Goal: Task Accomplishment & Management: Manage account settings

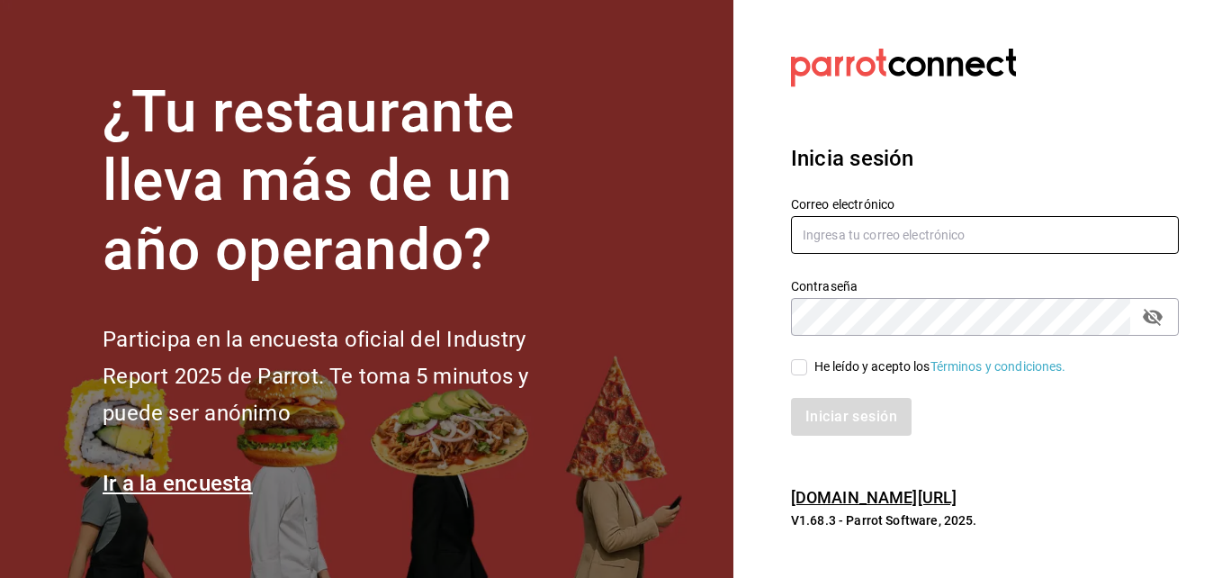
click at [825, 239] on input "text" at bounding box center [985, 235] width 388 height 38
type input "[EMAIL_ADDRESS][DOMAIN_NAME]"
click at [1150, 308] on icon "passwordField" at bounding box center [1153, 317] width 22 height 22
click at [798, 363] on input "He leído y acepto los Términos y condiciones." at bounding box center [799, 367] width 16 height 16
checkbox input "true"
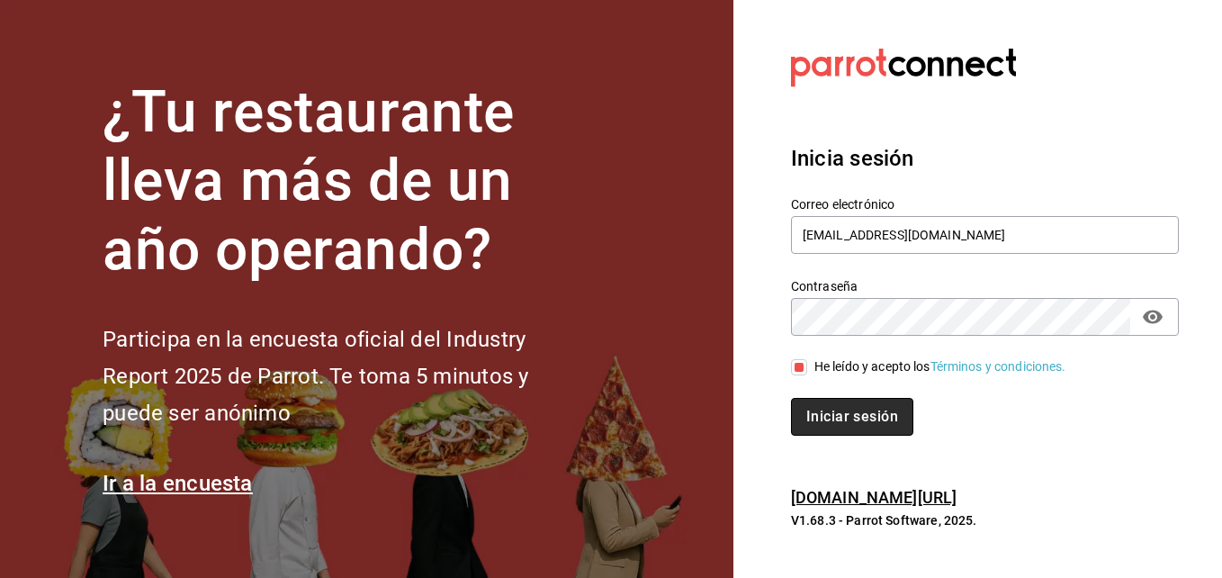
click at [825, 411] on button "Iniciar sesión" at bounding box center [852, 417] width 122 height 38
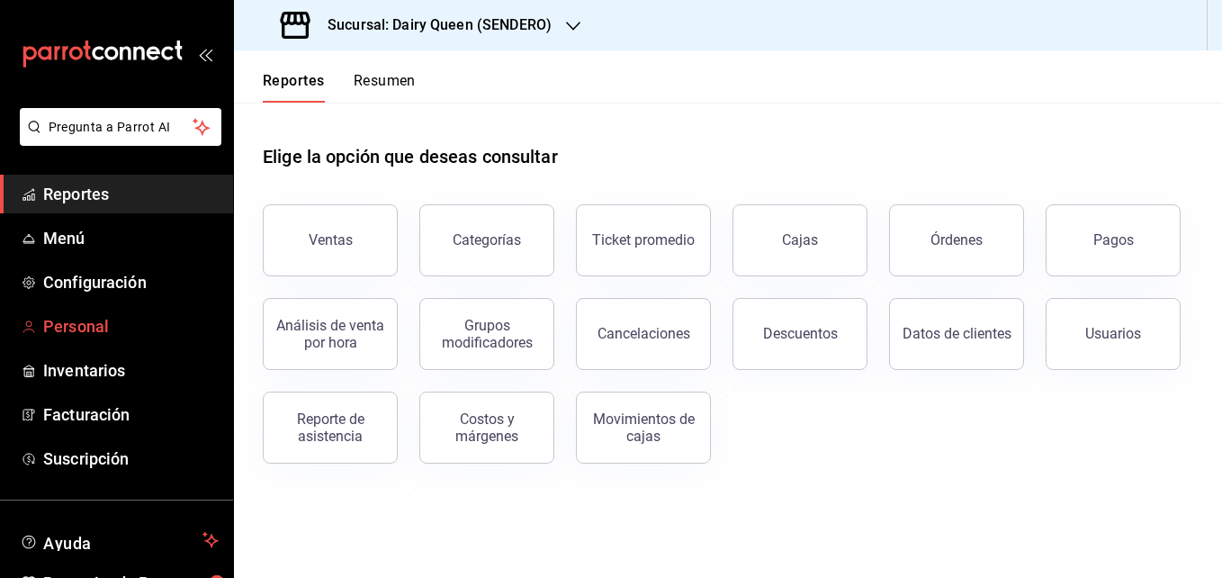
click at [84, 317] on span "Personal" at bounding box center [131, 326] width 176 height 24
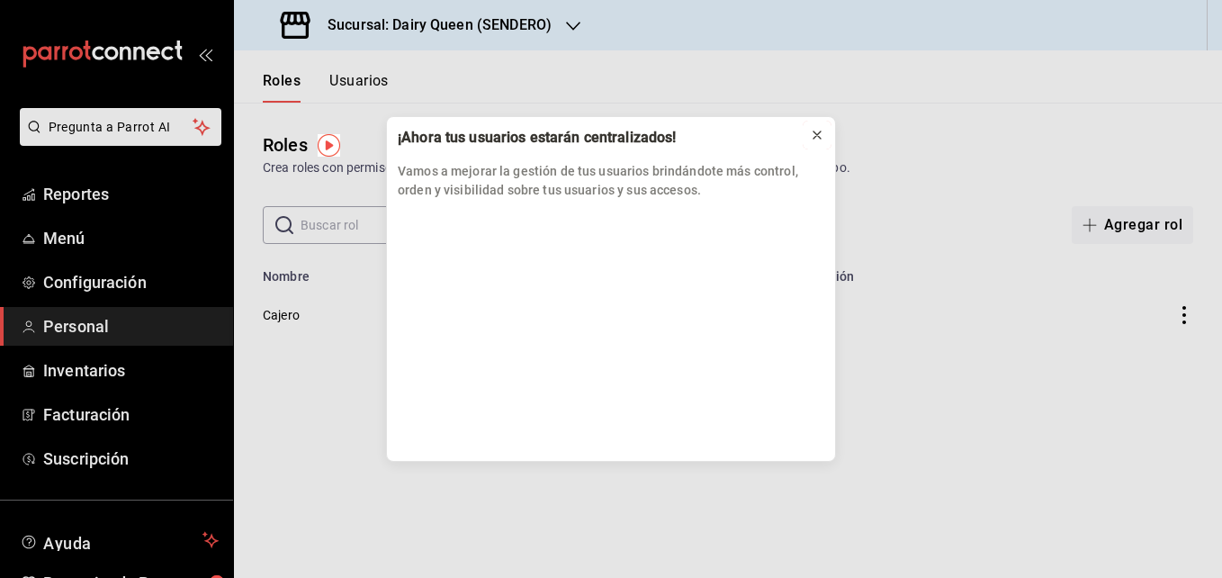
click at [820, 136] on icon at bounding box center [817, 135] width 14 height 14
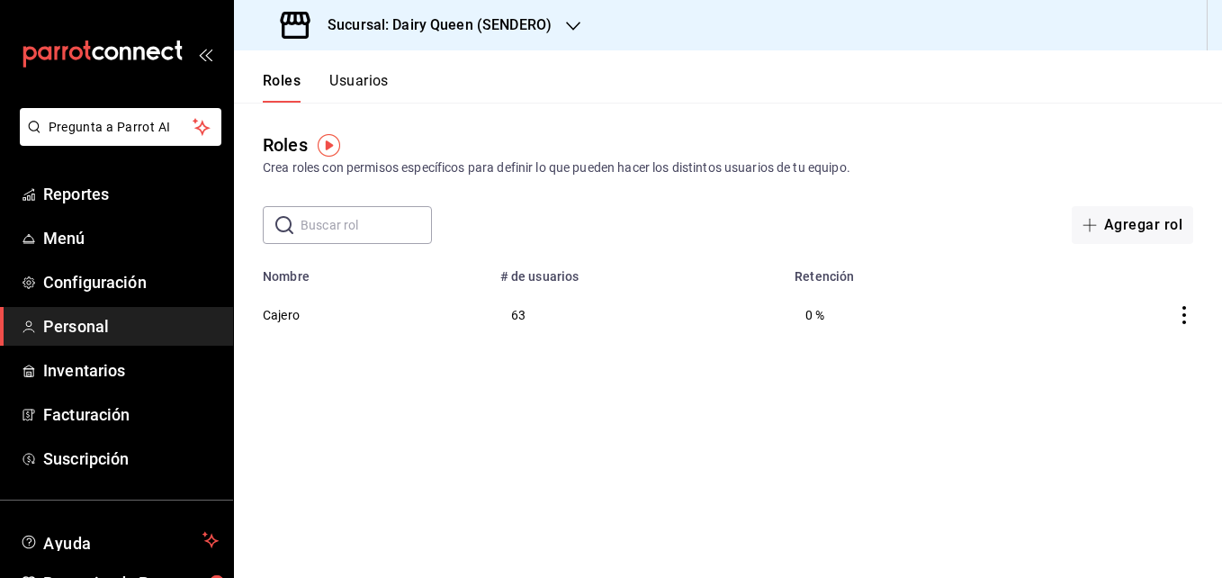
click at [572, 27] on icon "button" at bounding box center [573, 26] width 14 height 14
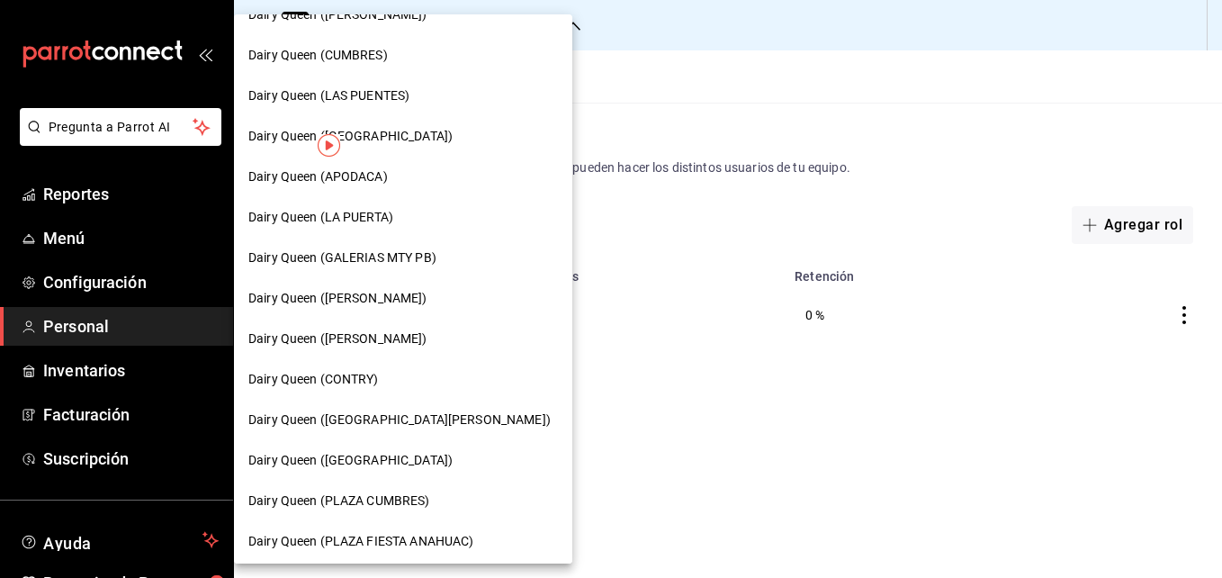
scroll to position [558, 0]
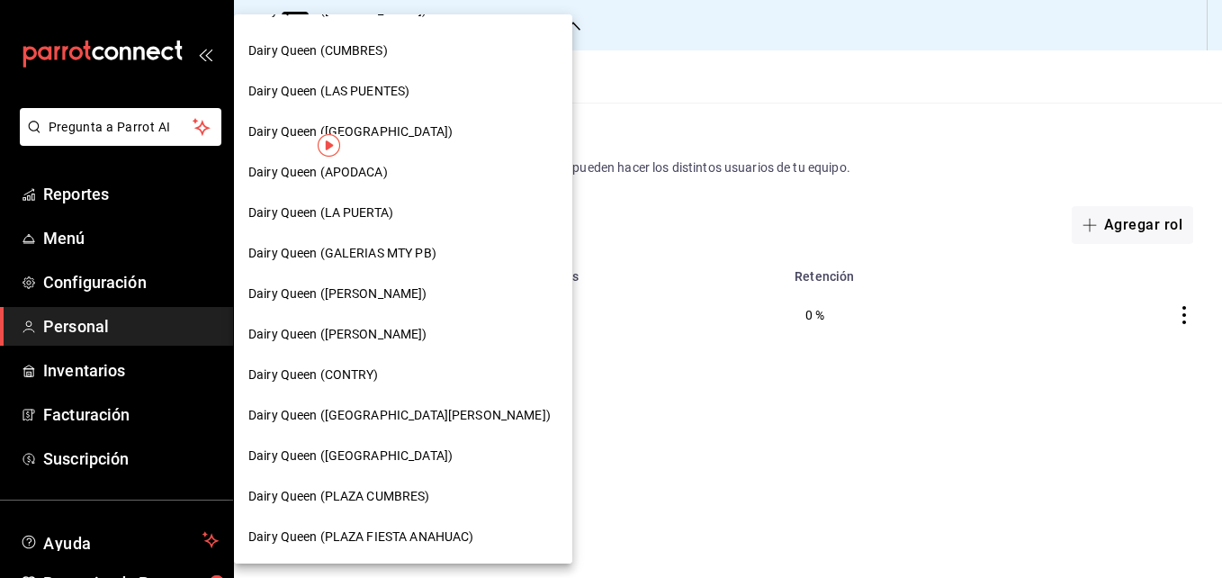
click at [373, 341] on span "Dairy Queen (Citadina Escobedo)" at bounding box center [337, 334] width 179 height 19
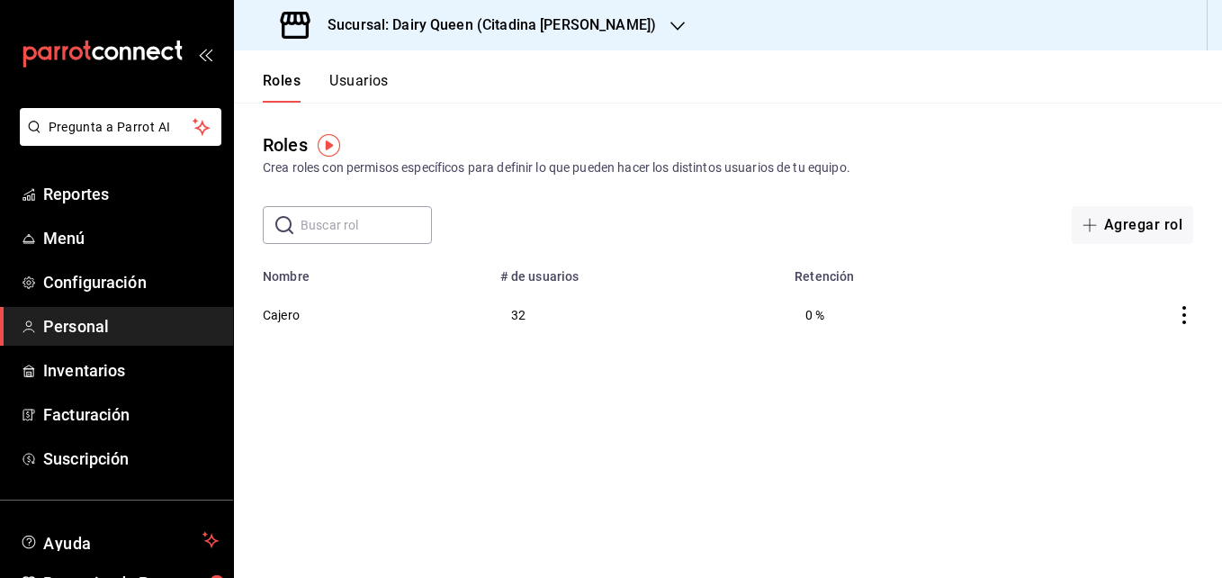
click at [337, 230] on input "text" at bounding box center [366, 225] width 131 height 36
type input "KEIRA JANETH"
click at [356, 86] on button "Usuarios" at bounding box center [358, 87] width 59 height 31
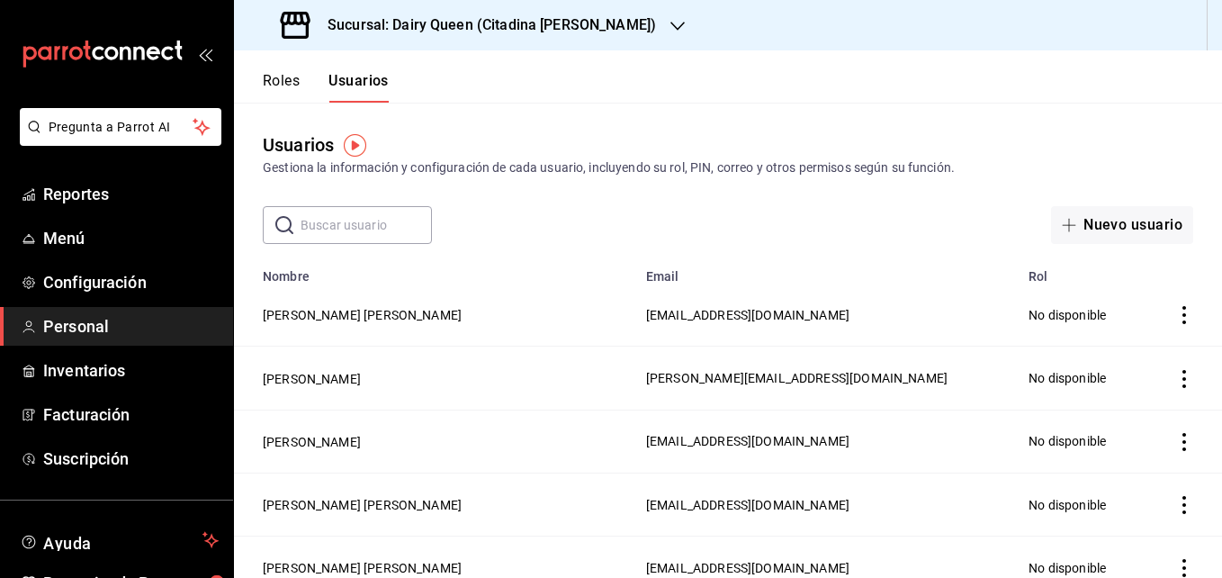
click at [330, 235] on input "text" at bounding box center [366, 225] width 131 height 36
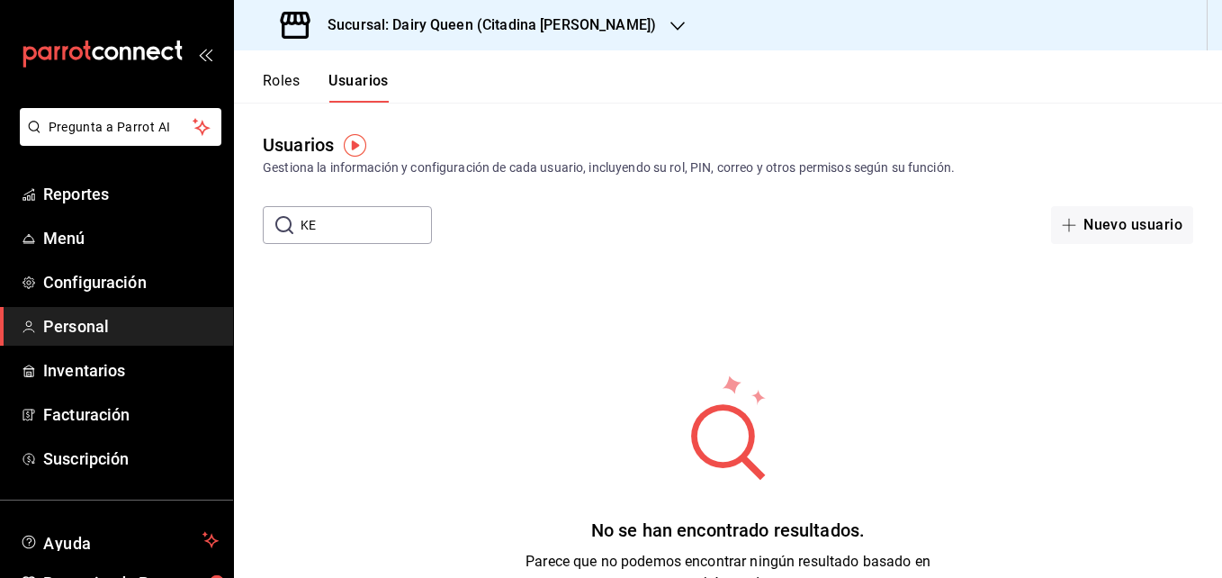
type input "K"
type input "k"
type input "K"
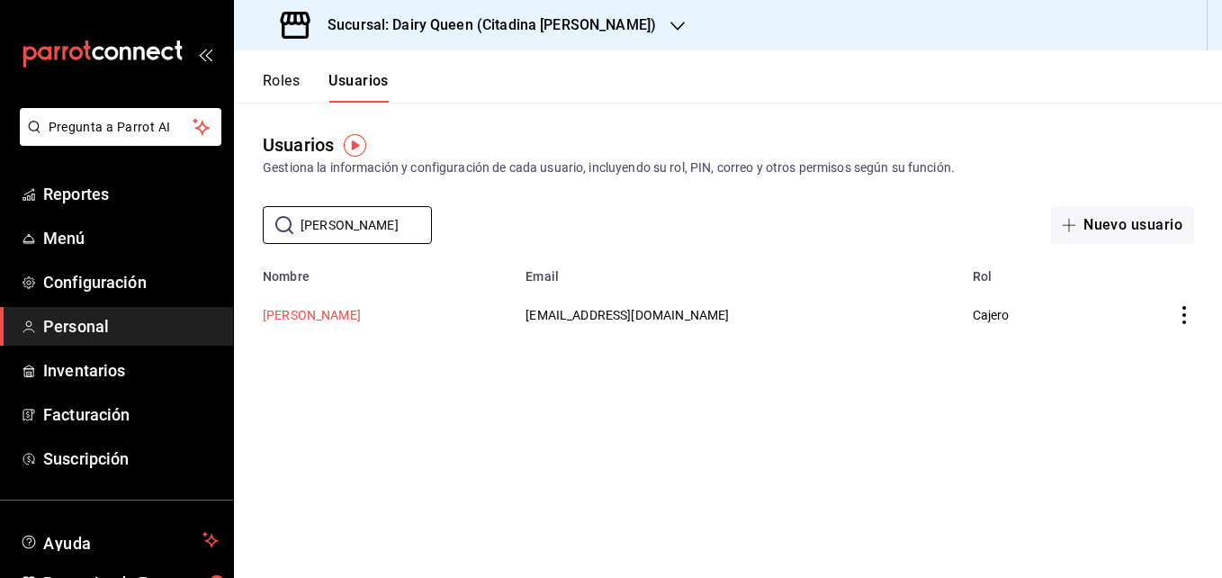
type input "Janeth"
click at [315, 310] on button "Janeth Martinez" at bounding box center [312, 315] width 98 height 18
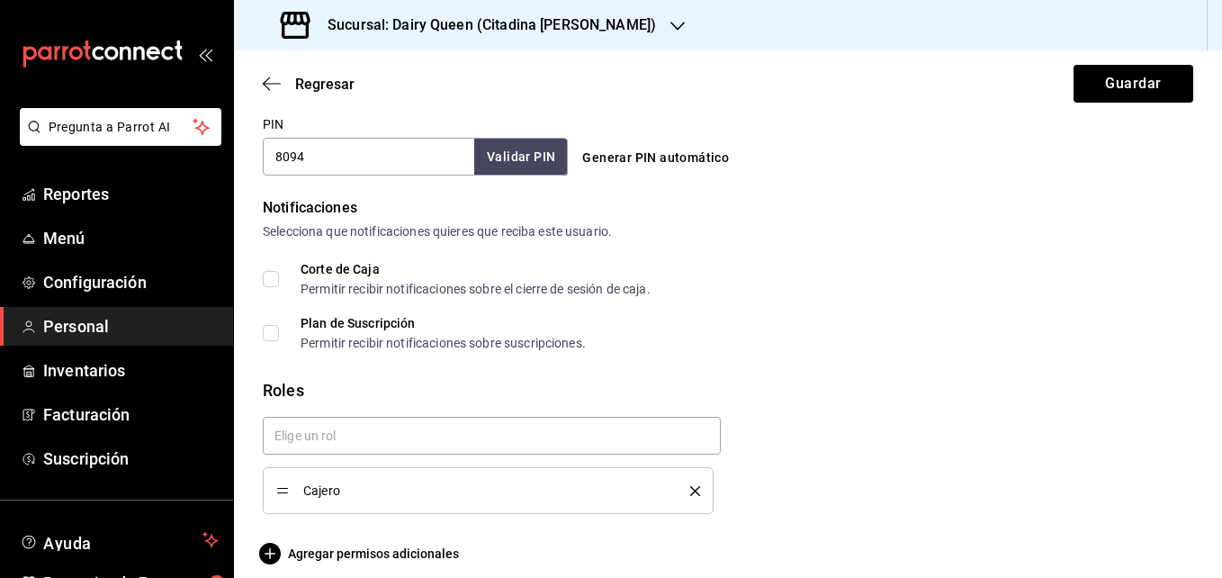
scroll to position [866, 0]
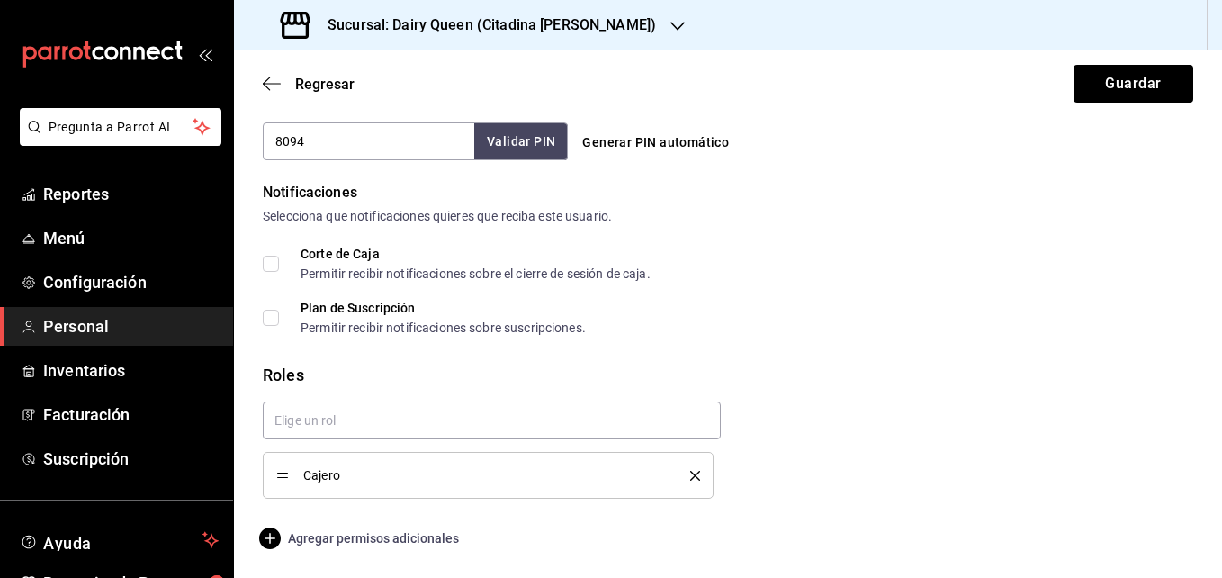
click at [405, 538] on span "Agregar permisos adicionales" at bounding box center [361, 538] width 196 height 22
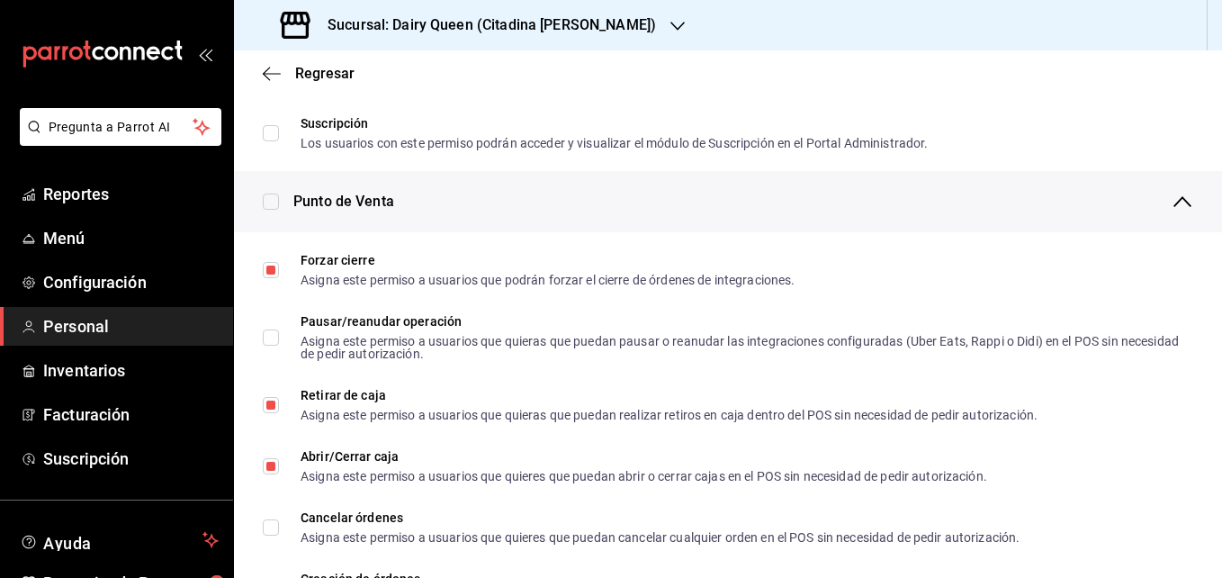
scroll to position [1221, 0]
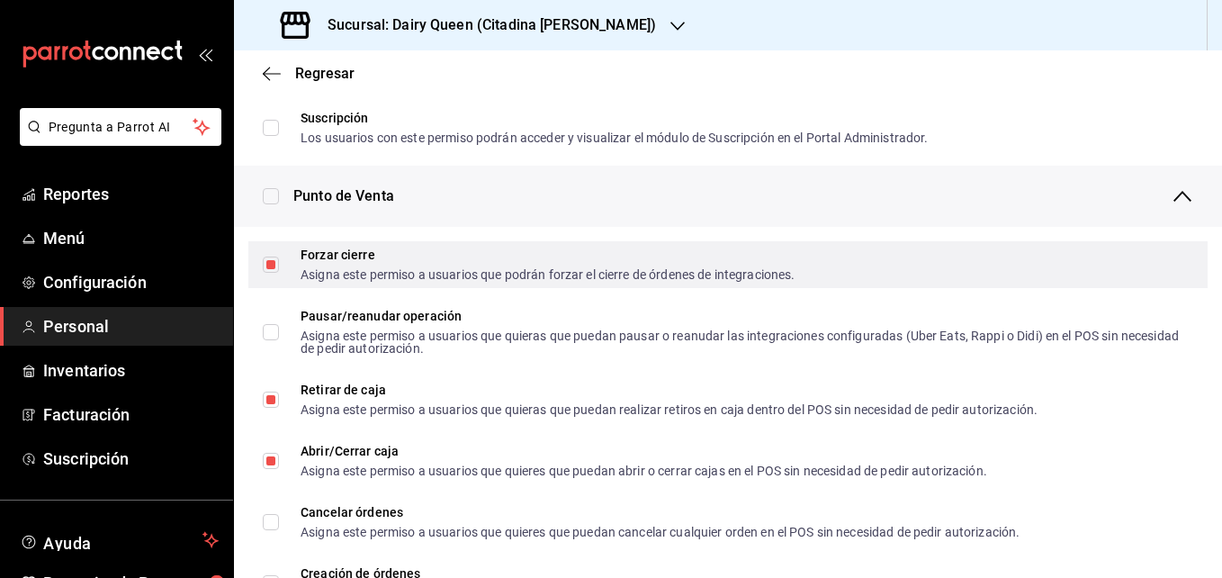
click at [269, 264] on input "Forzar cierre Asigna este permiso a usuarios que podrán forzar el cierre de órd…" at bounding box center [271, 265] width 16 height 16
checkbox input "false"
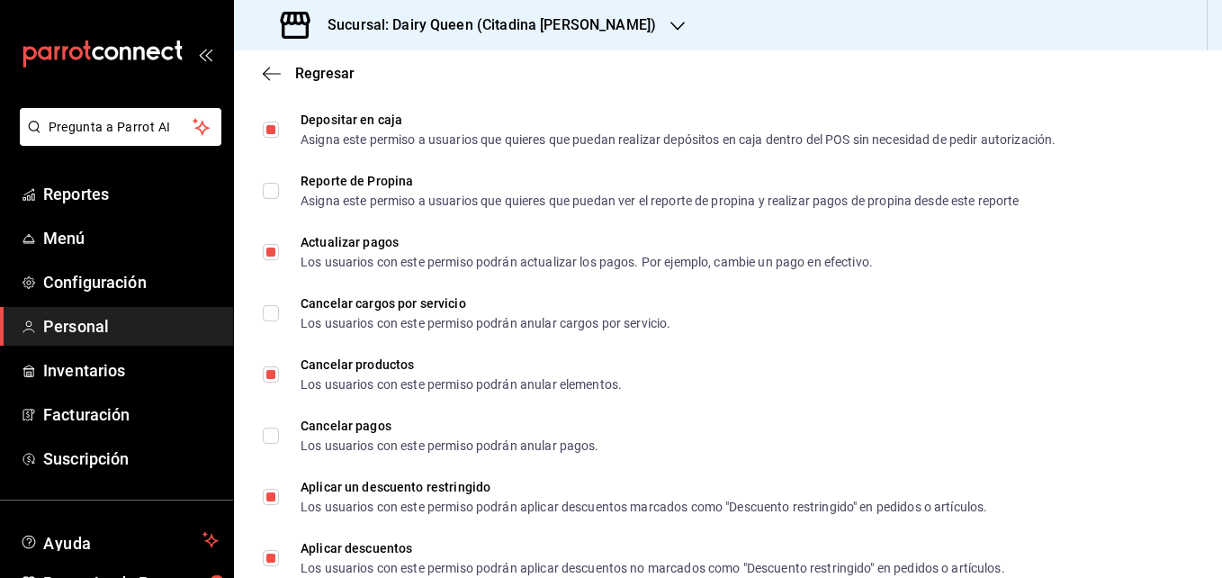
scroll to position [1803, 0]
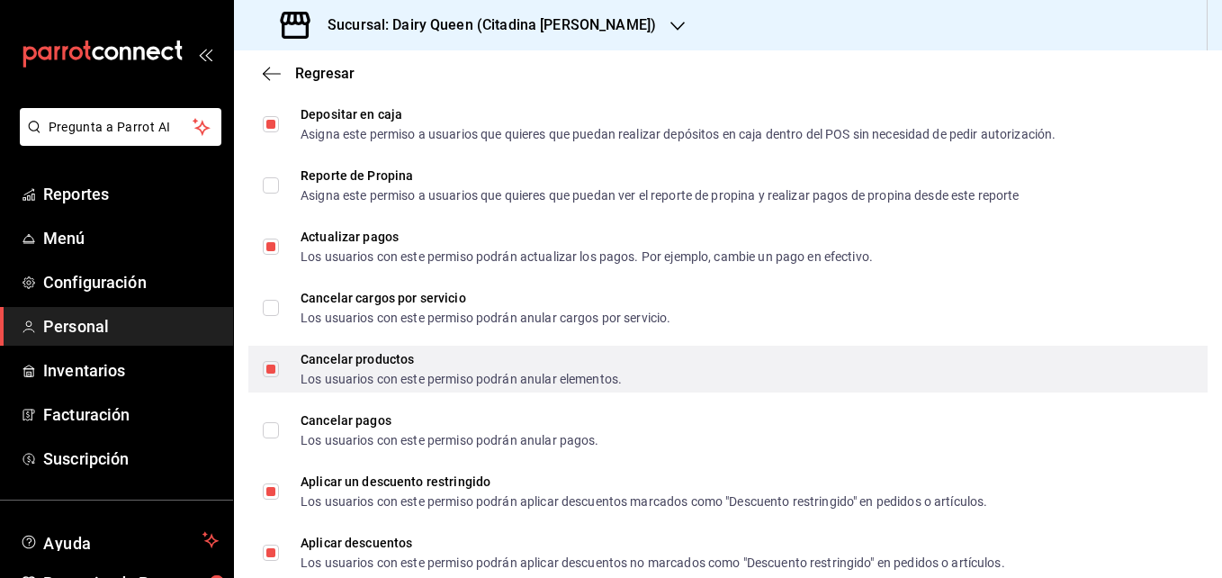
click at [270, 373] on input "Cancelar productos Los usuarios con este permiso podrán anular elementos." at bounding box center [271, 369] width 16 height 16
checkbox input "false"
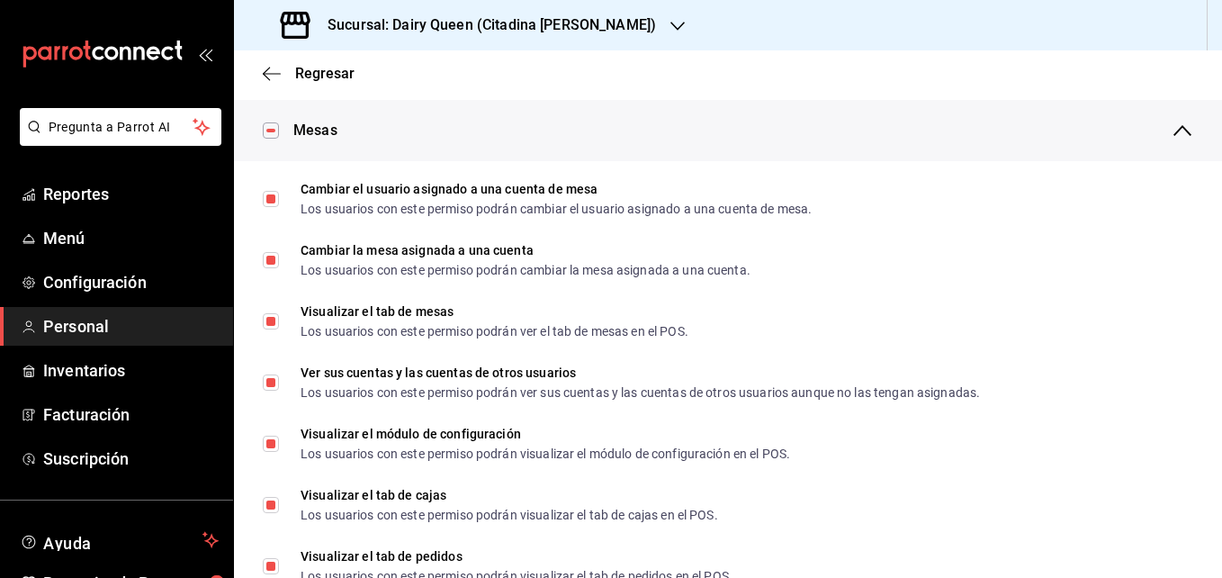
scroll to position [0, 0]
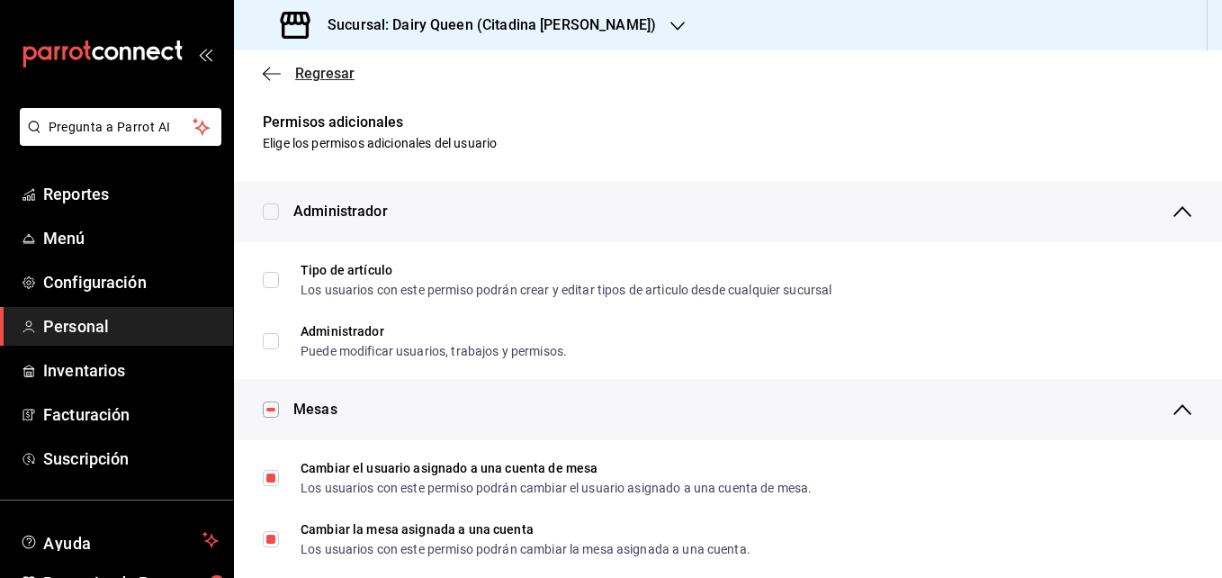
click at [266, 71] on icon "button" at bounding box center [266, 74] width 7 height 14
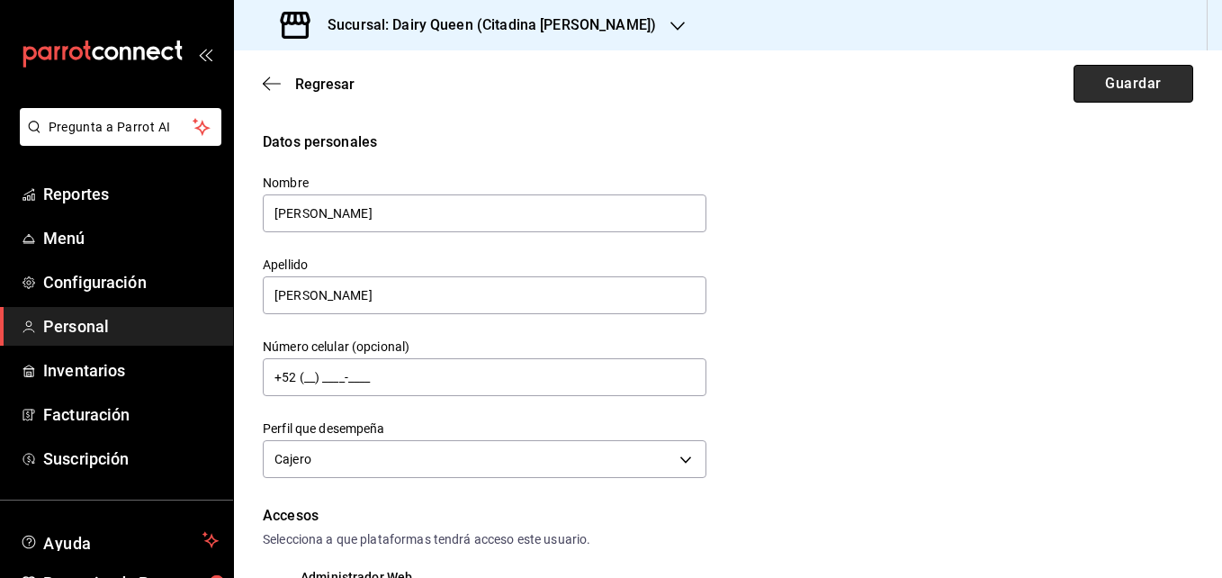
click at [1108, 77] on button "Guardar" at bounding box center [1134, 84] width 120 height 38
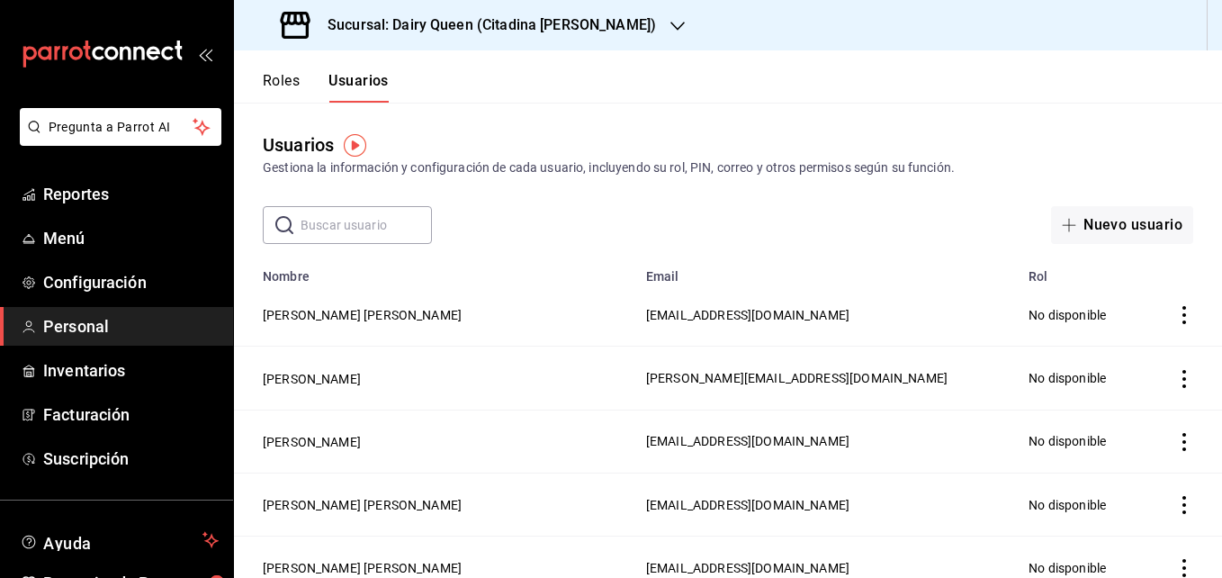
click at [358, 224] on input "text" at bounding box center [366, 225] width 131 height 36
type input ","
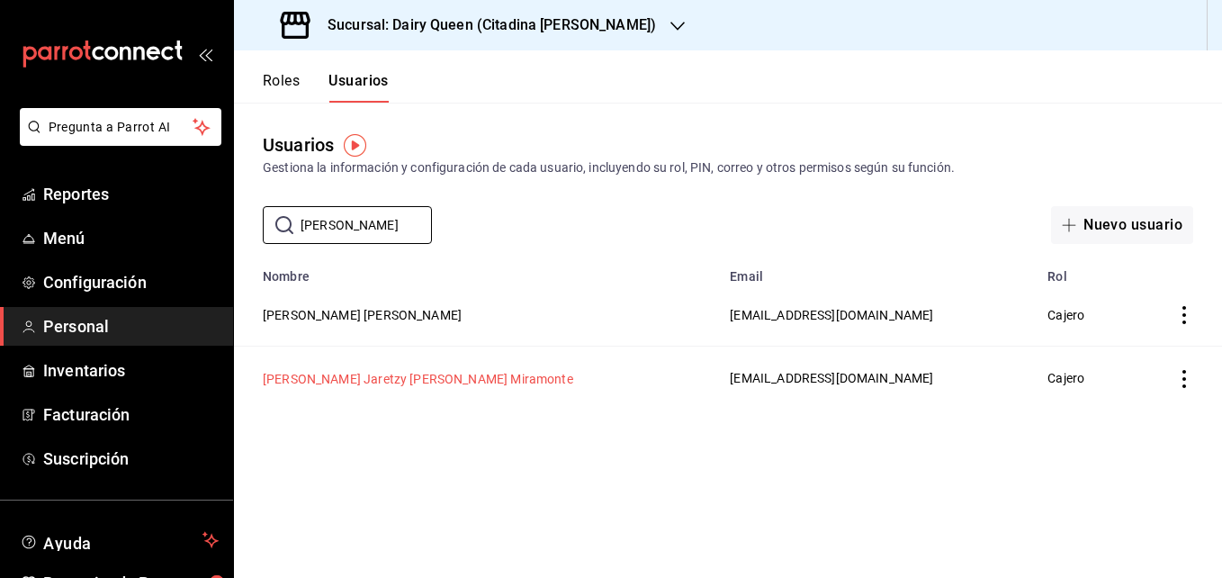
type input "miriam"
click at [327, 376] on button "Miriam Jaretzy Arellano Miramonte" at bounding box center [418, 379] width 311 height 18
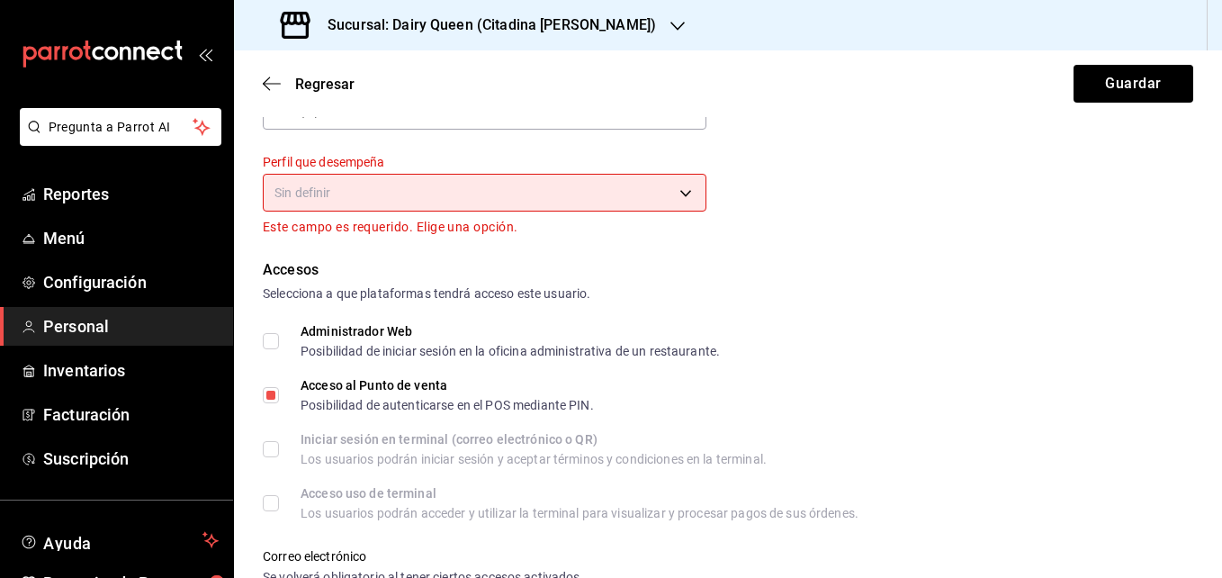
scroll to position [272, 0]
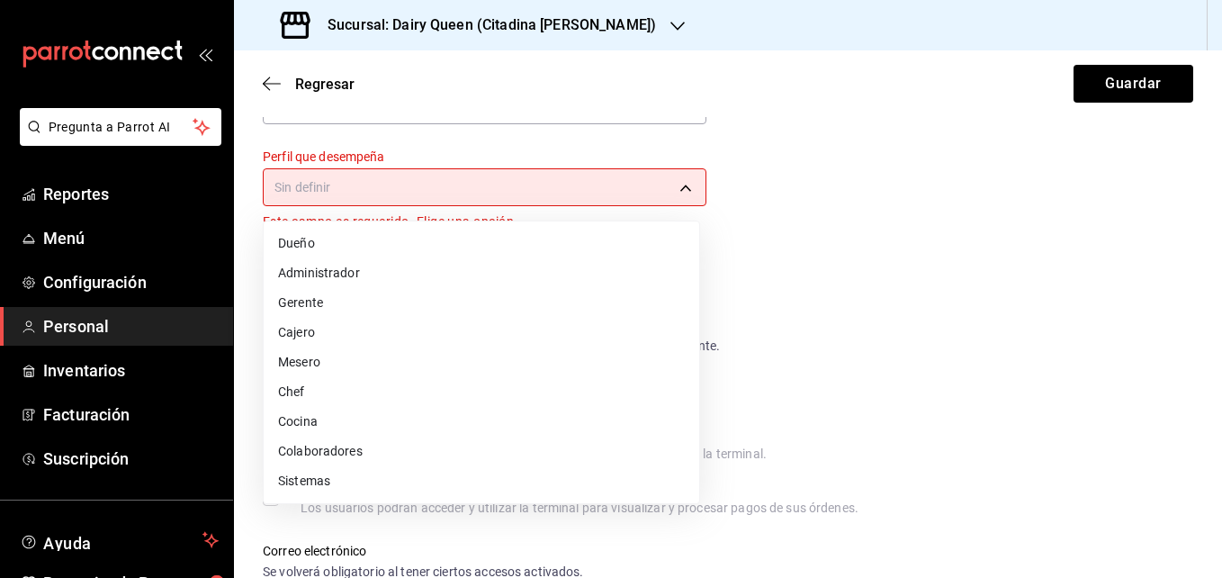
click at [678, 188] on body "Pregunta a Parrot AI Reportes Menú Configuración Personal Inventarios Facturaci…" at bounding box center [611, 289] width 1222 height 578
click at [299, 336] on li "Cajero" at bounding box center [482, 333] width 436 height 30
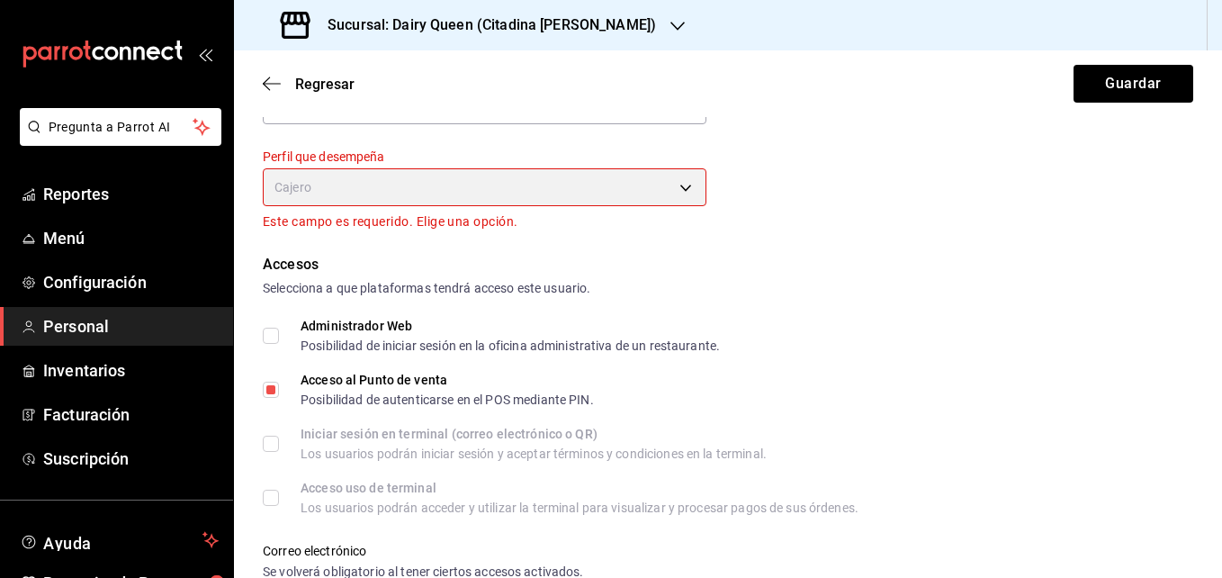
type input "CASHIER"
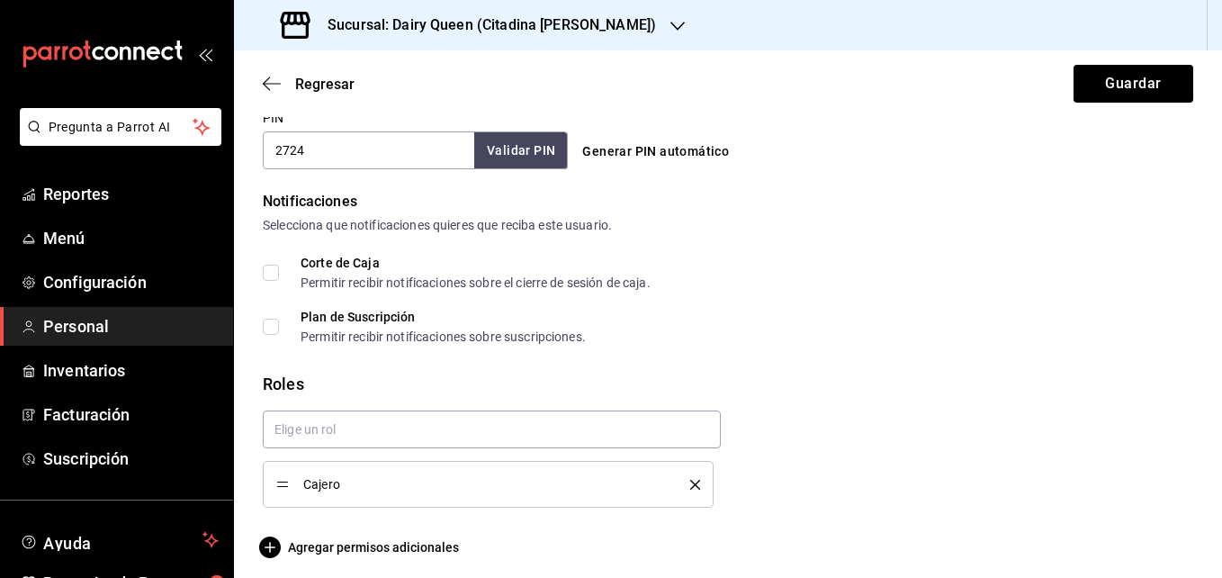
scroll to position [866, 0]
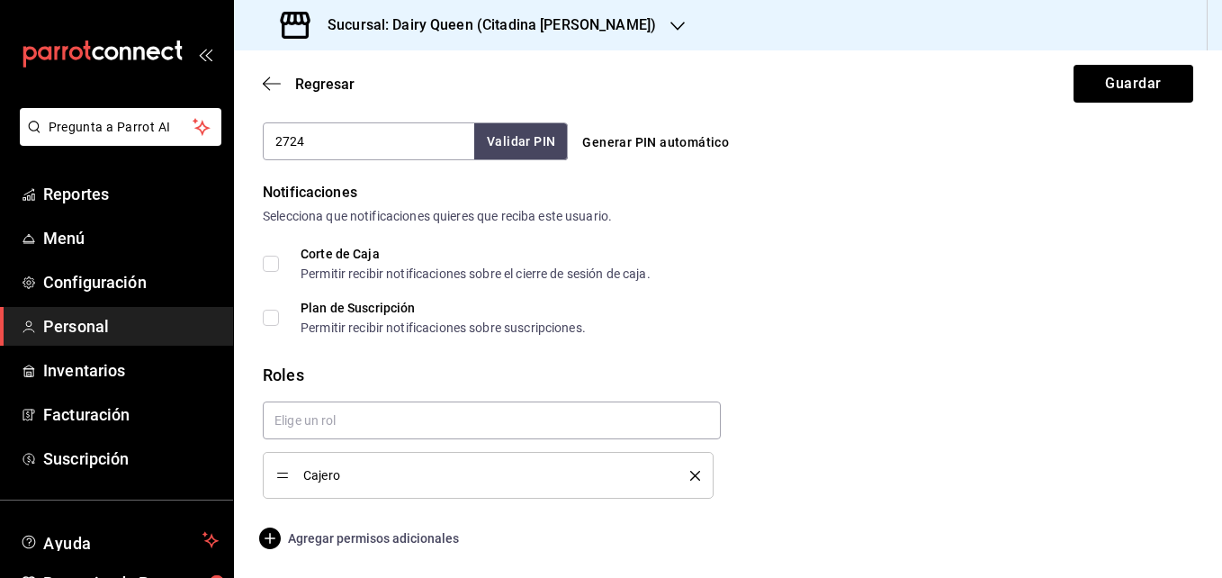
click at [376, 541] on span "Agregar permisos adicionales" at bounding box center [361, 538] width 196 height 22
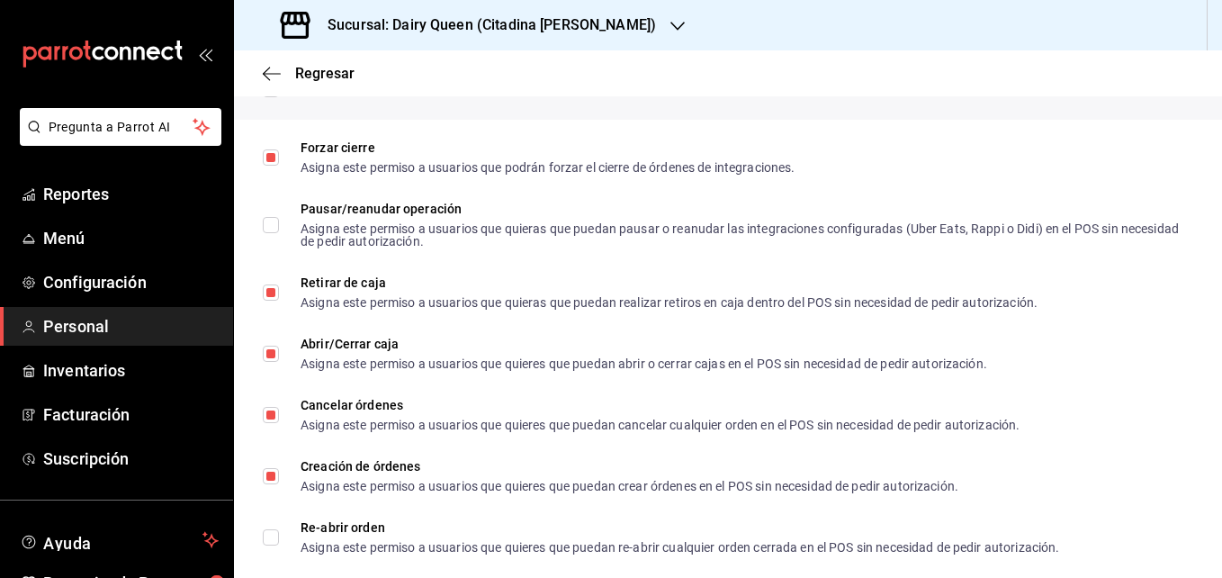
scroll to position [1340, 0]
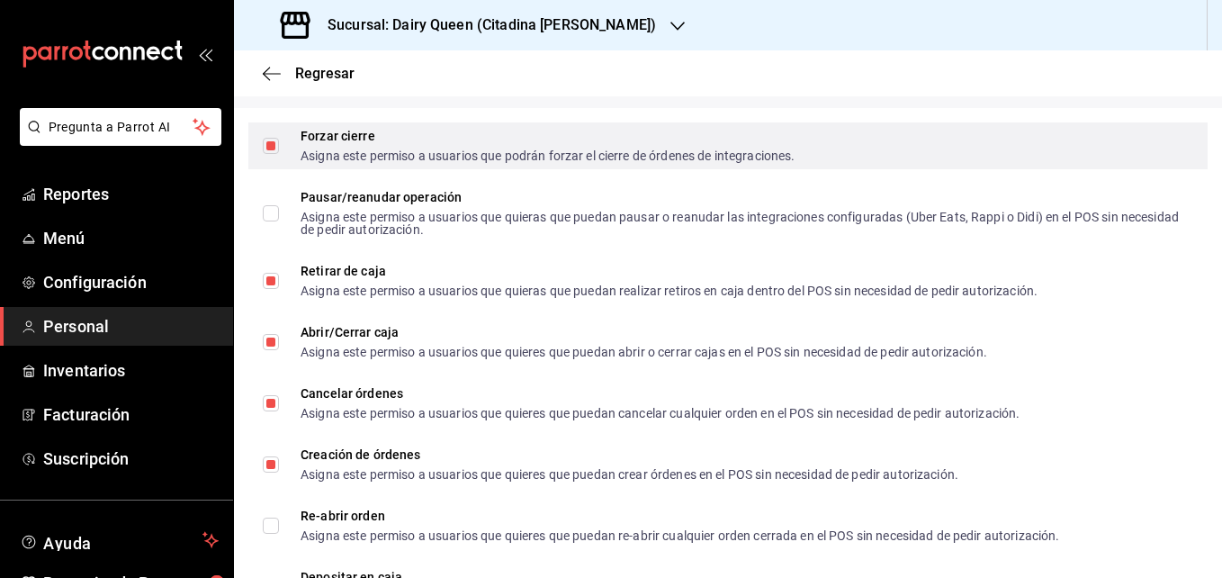
click at [274, 149] on input "Forzar cierre Asigna este permiso a usuarios que podrán forzar el cierre de órd…" at bounding box center [271, 146] width 16 height 16
checkbox input "false"
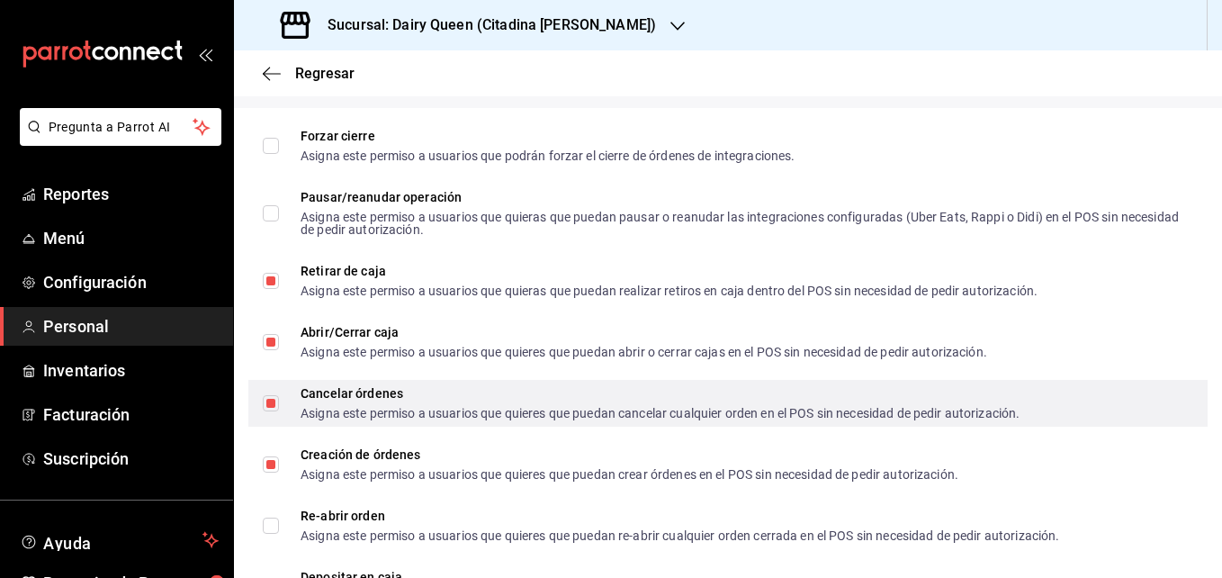
click at [268, 402] on input "Cancelar órdenes Asigna este permiso a usuarios que quieres que puedan cancelar…" at bounding box center [271, 403] width 16 height 16
checkbox input "false"
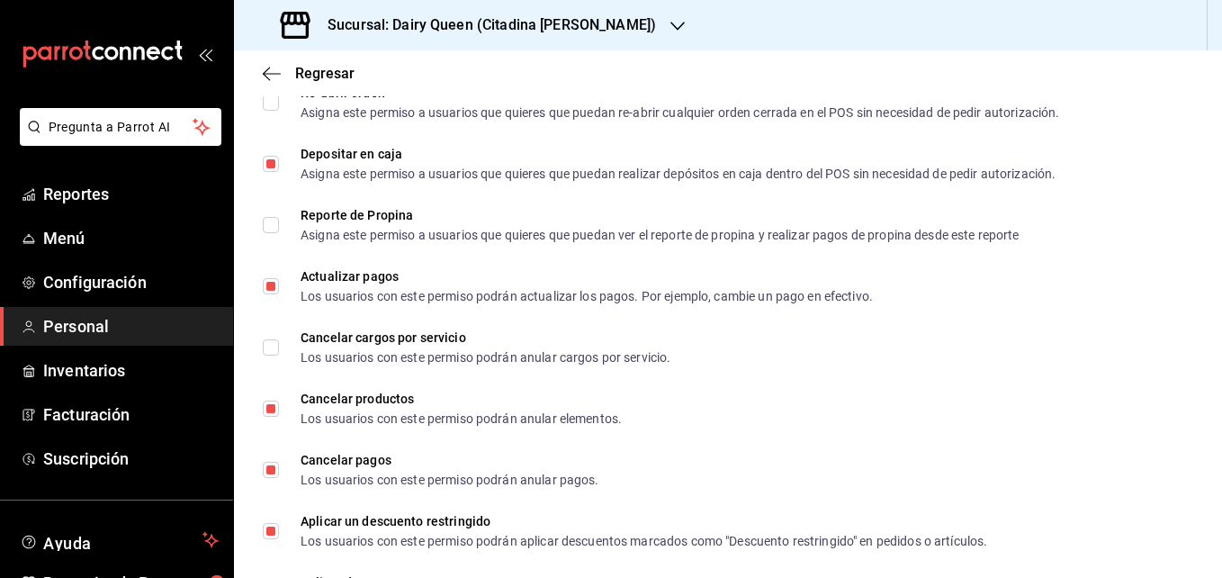
scroll to position [1791, 0]
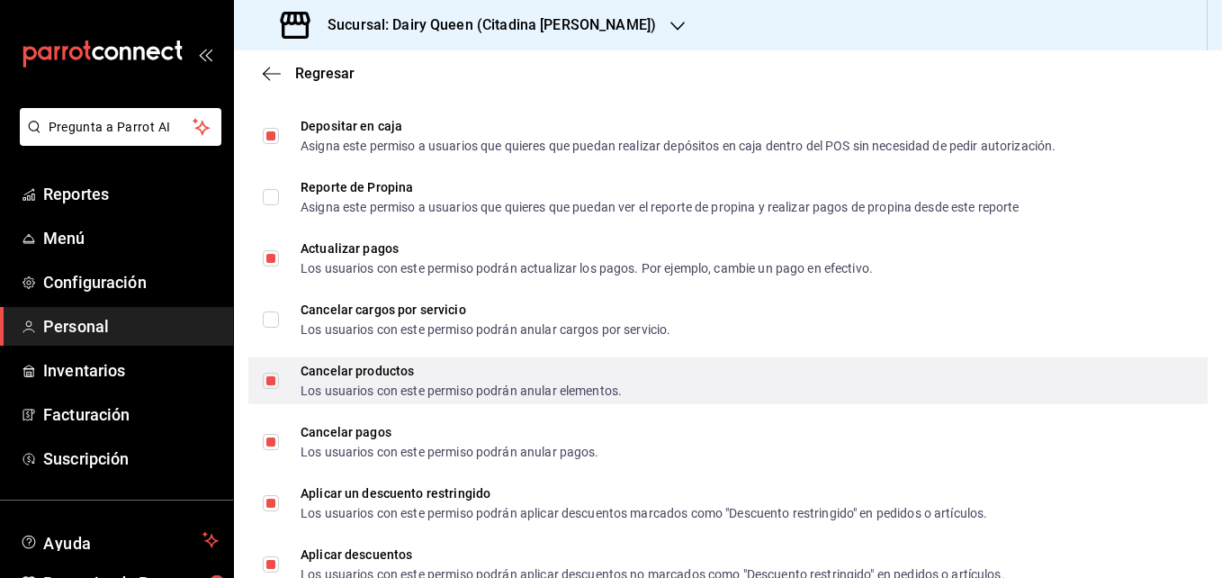
click at [274, 382] on input "Cancelar productos Los usuarios con este permiso podrán anular elementos." at bounding box center [271, 381] width 16 height 16
checkbox input "false"
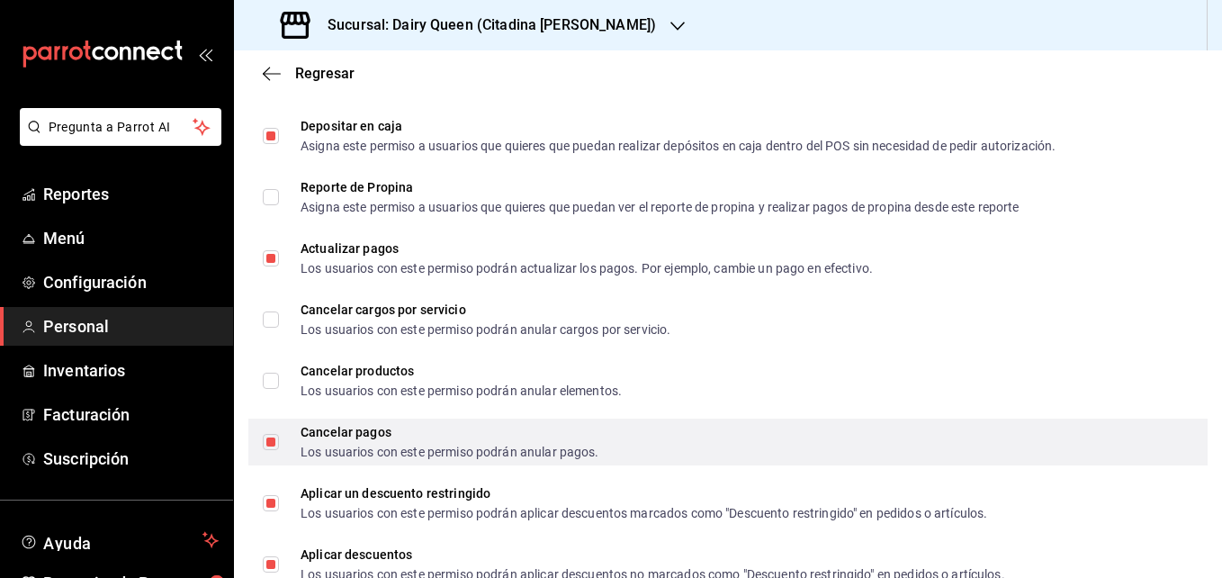
click at [270, 441] on input "Cancelar pagos Los usuarios con este permiso podrán anular pagos." at bounding box center [271, 442] width 16 height 16
checkbox input "false"
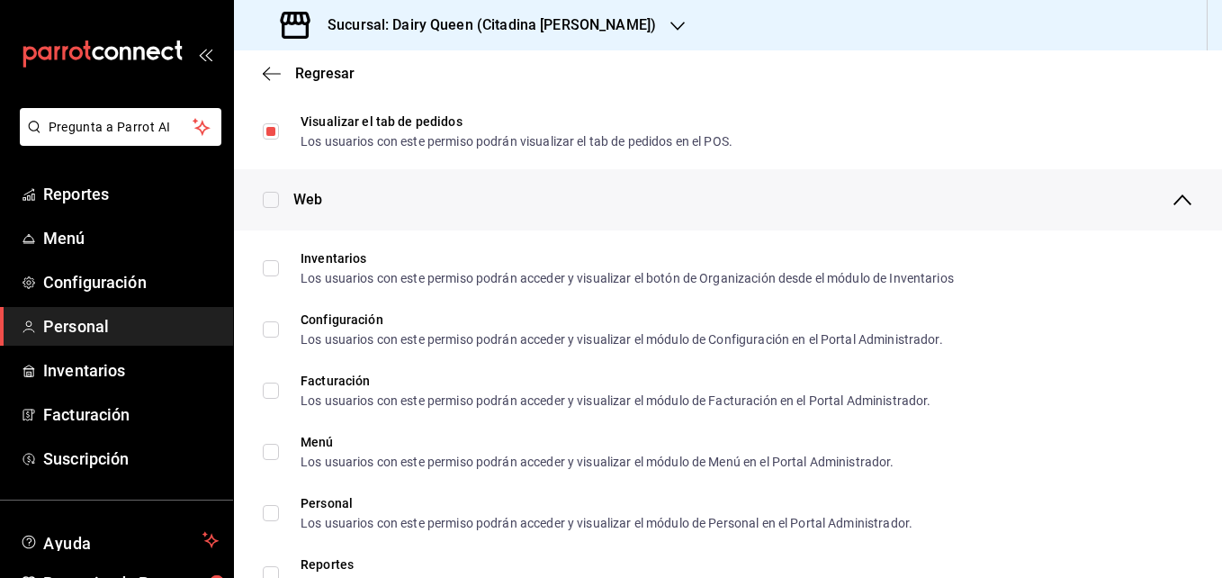
scroll to position [0, 0]
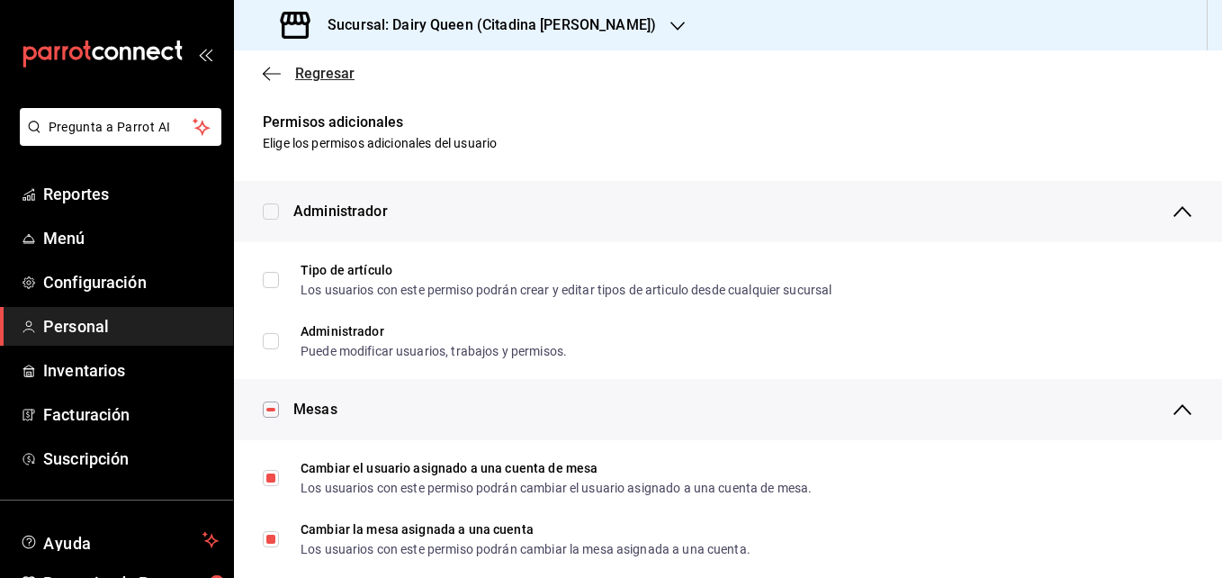
click at [274, 73] on icon "button" at bounding box center [272, 73] width 18 height 1
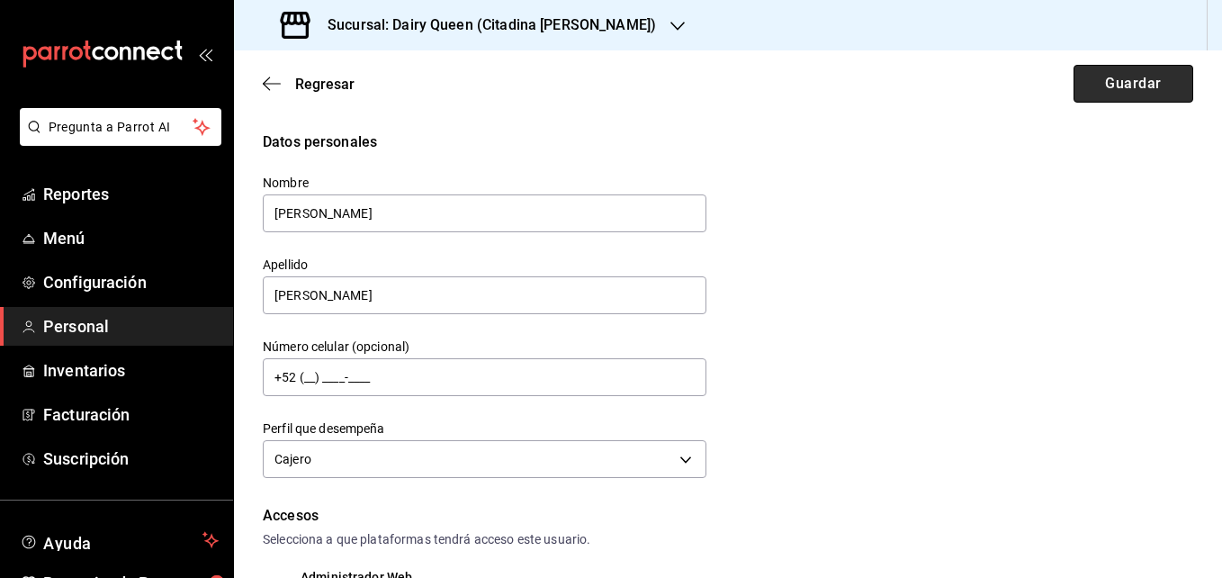
click at [1101, 92] on button "Guardar" at bounding box center [1134, 84] width 120 height 38
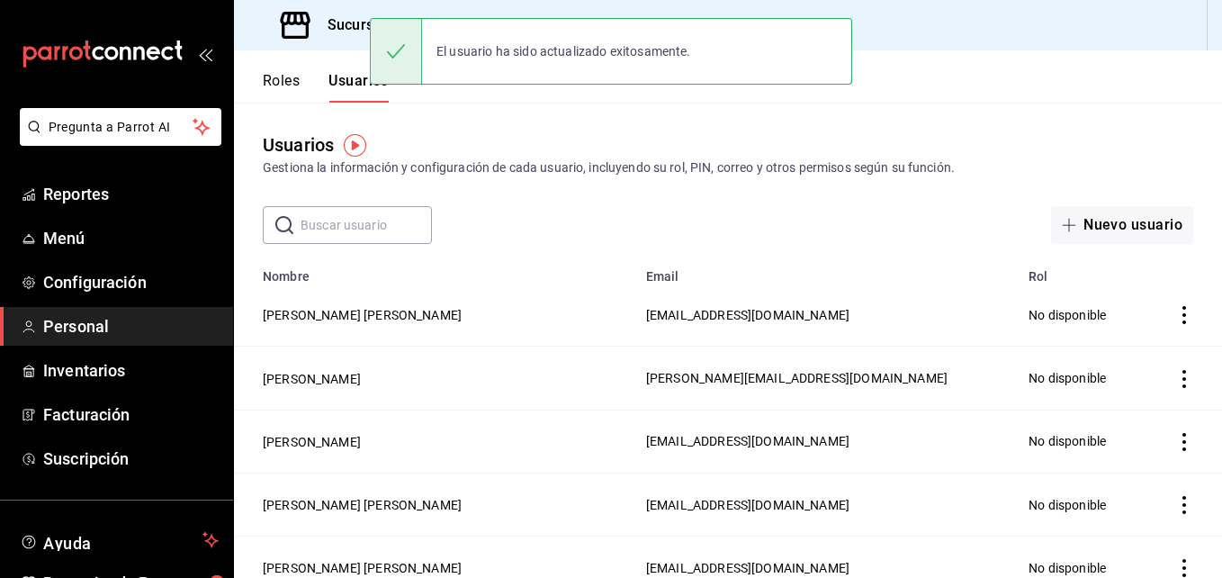
click at [333, 226] on input "text" at bounding box center [366, 225] width 131 height 36
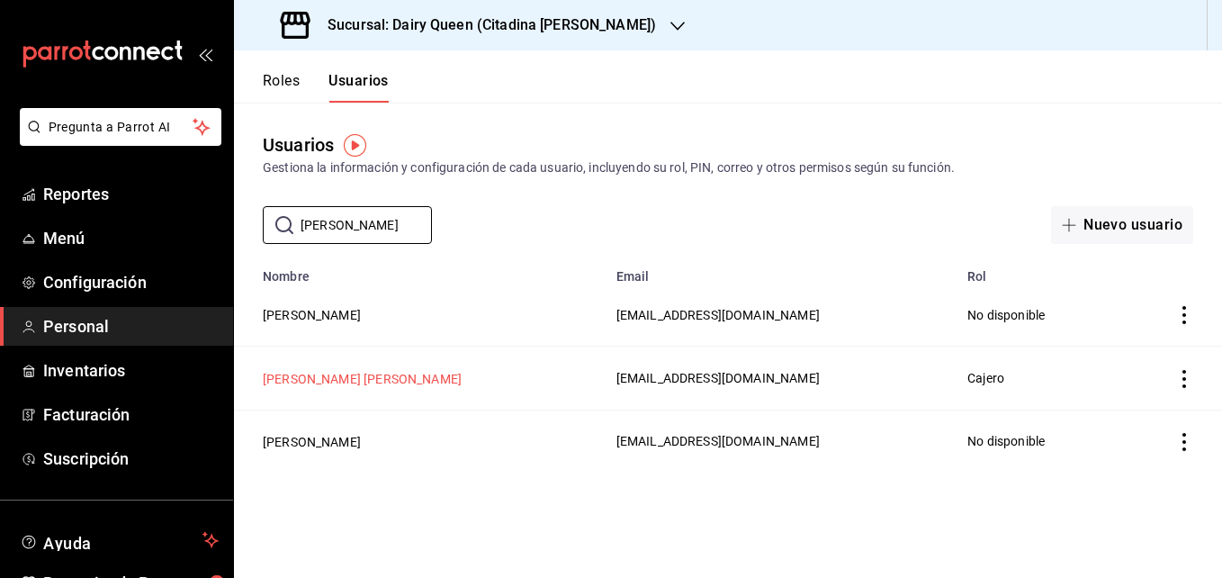
type input "lorena"
click at [336, 378] on button "Priscila Lorena Acosta Hernandez" at bounding box center [362, 379] width 199 height 18
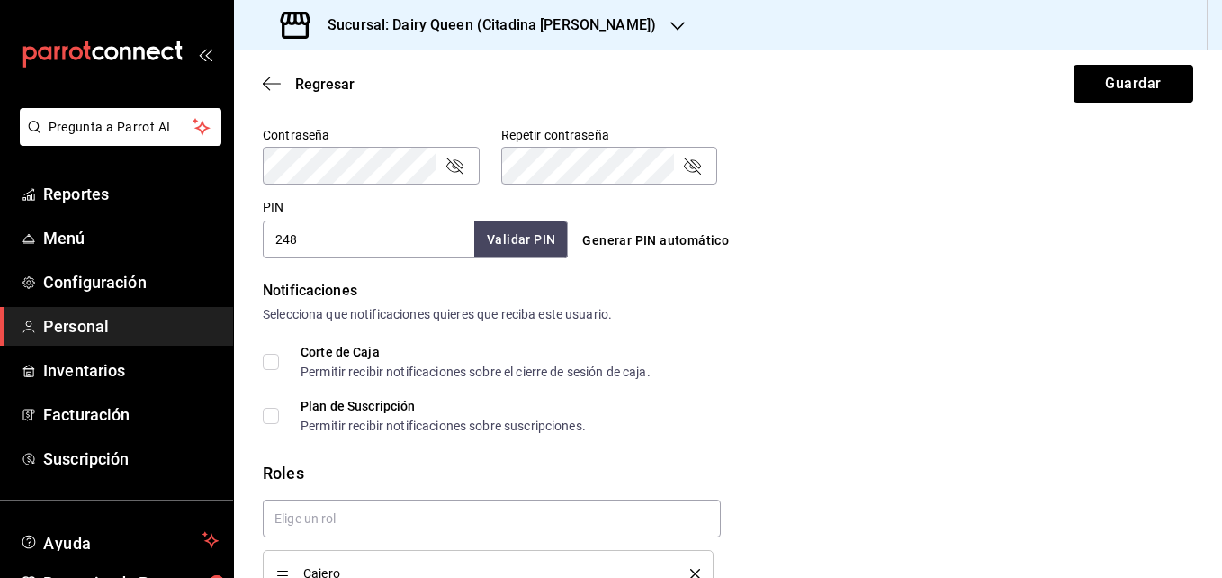
scroll to position [866, 0]
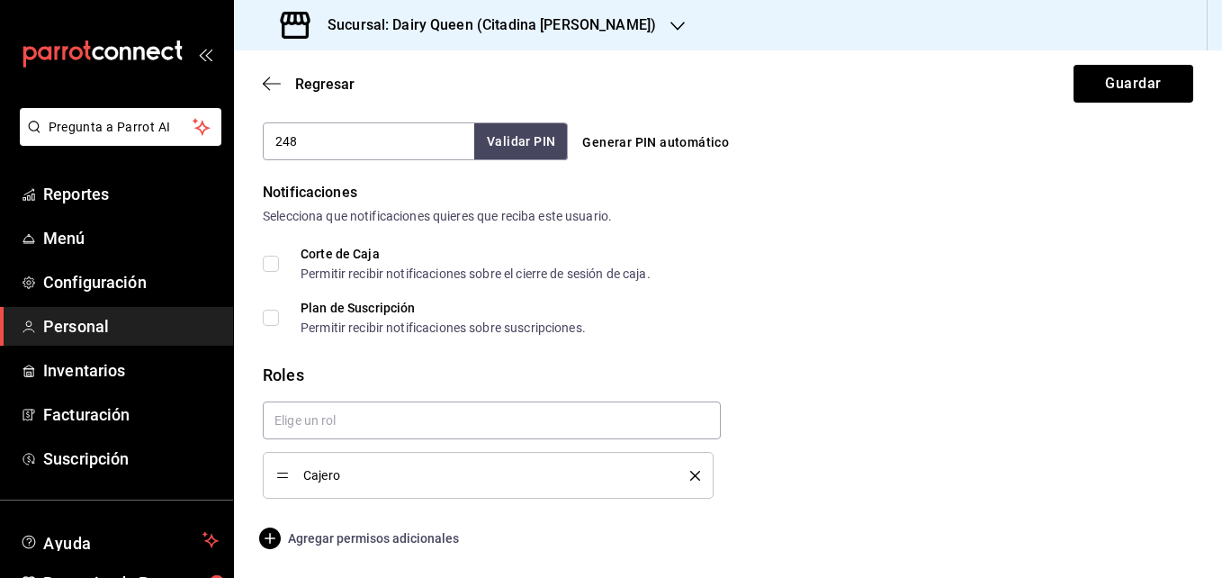
click at [358, 539] on span "Agregar permisos adicionales" at bounding box center [361, 538] width 196 height 22
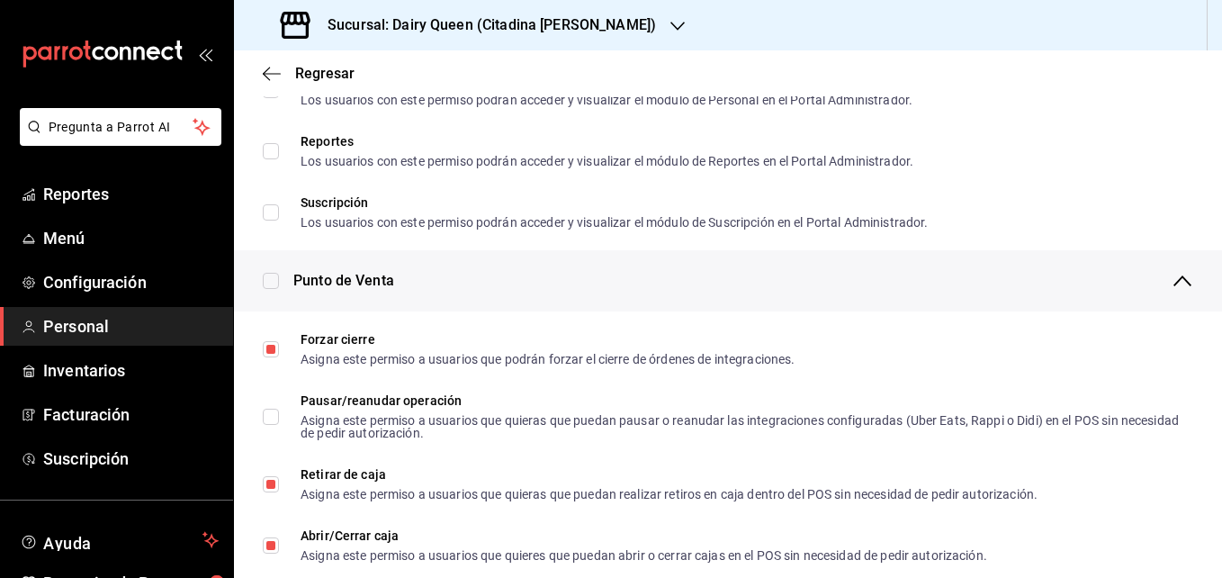
scroll to position [1301, 0]
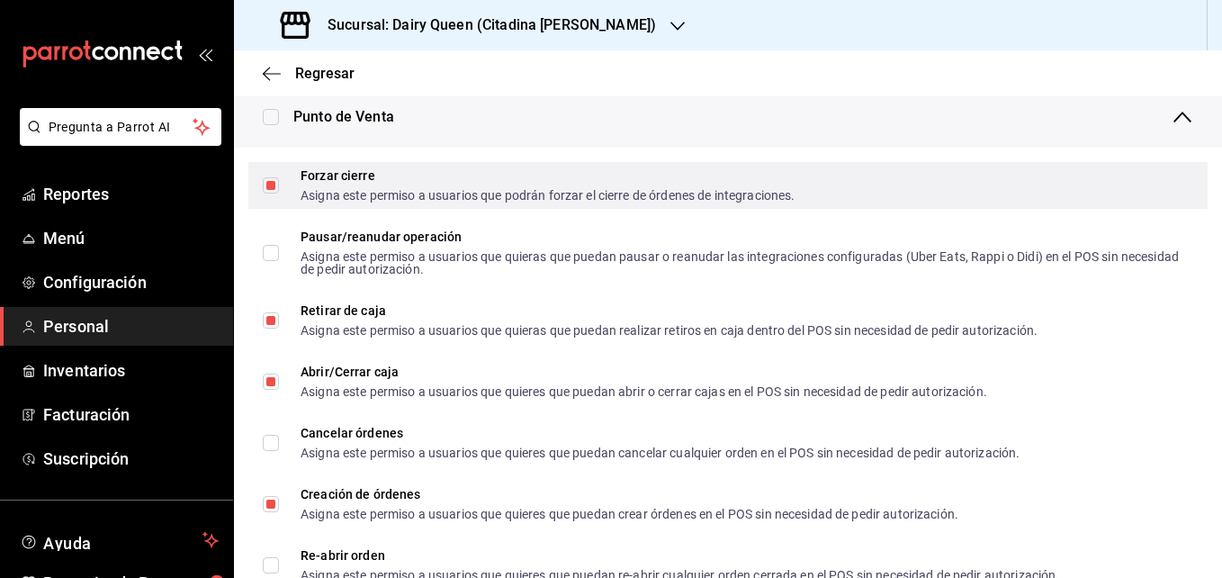
click at [274, 188] on input "Forzar cierre Asigna este permiso a usuarios que podrán forzar el cierre de órd…" at bounding box center [271, 185] width 16 height 16
checkbox input "false"
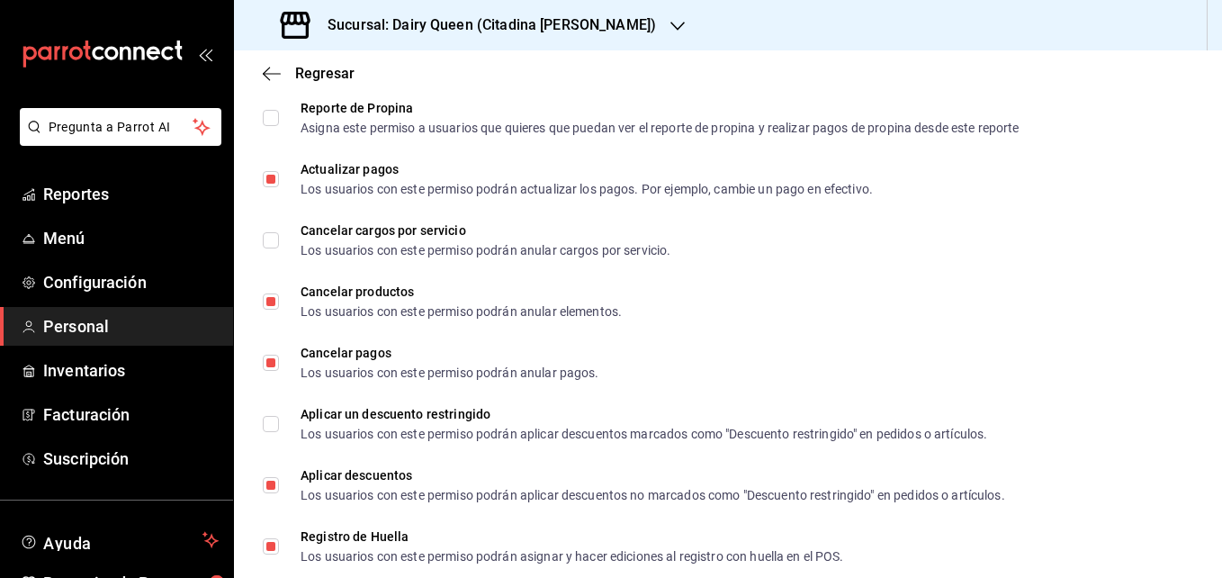
scroll to position [1877, 0]
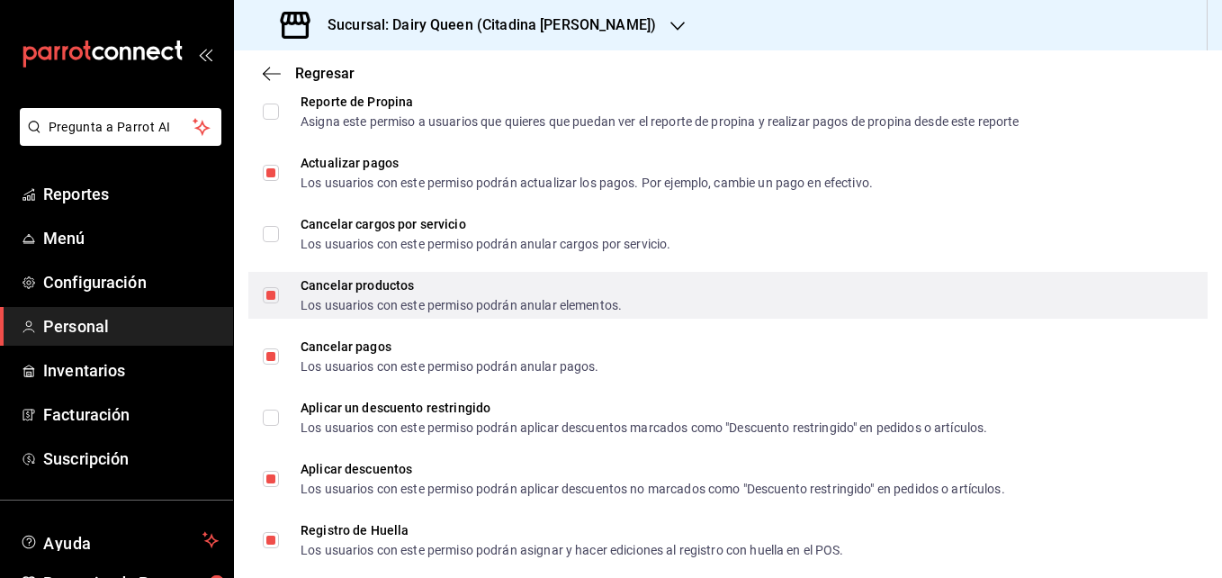
click at [268, 298] on input "Cancelar productos Los usuarios con este permiso podrán anular elementos." at bounding box center [271, 295] width 16 height 16
checkbox input "false"
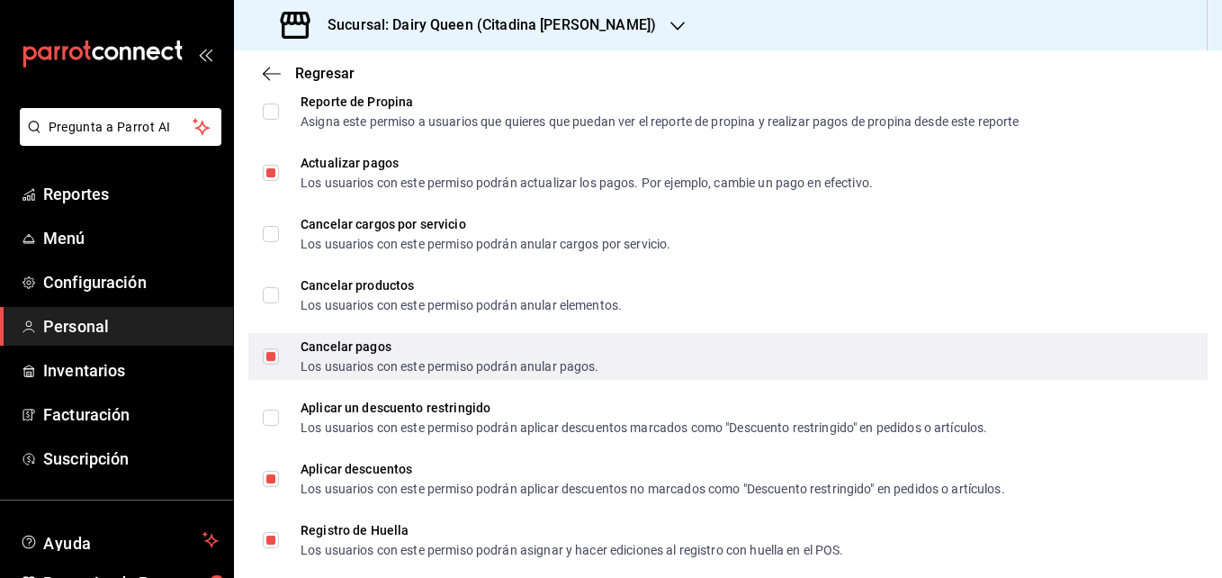
click at [267, 355] on input "Cancelar pagos Los usuarios con este permiso podrán anular pagos." at bounding box center [271, 356] width 16 height 16
checkbox input "false"
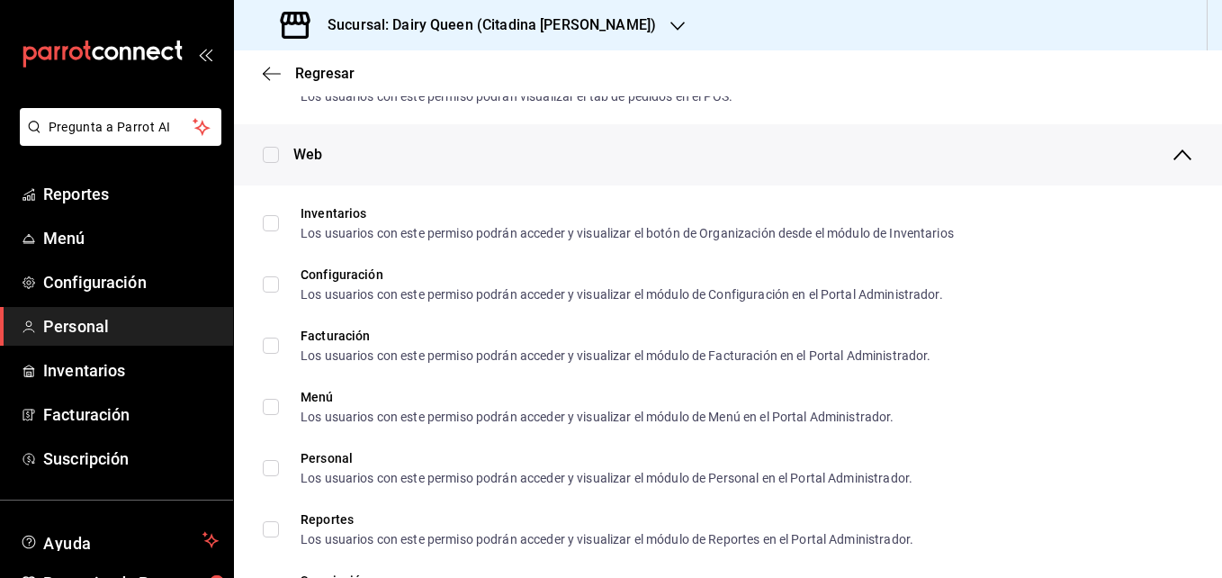
scroll to position [0, 0]
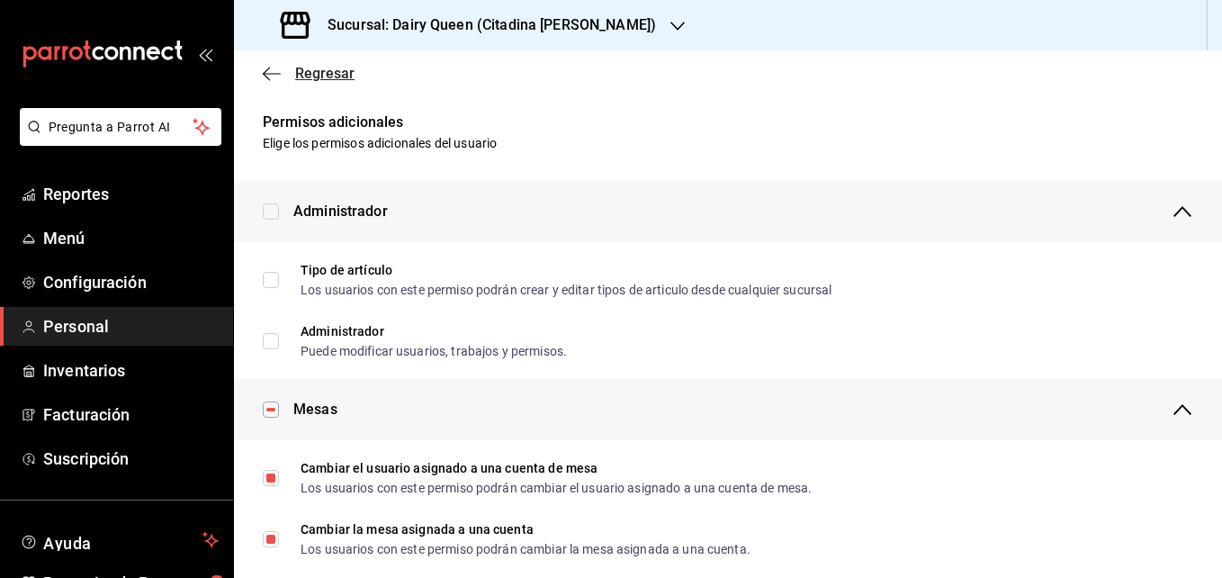
click at [278, 74] on icon "button" at bounding box center [272, 73] width 18 height 1
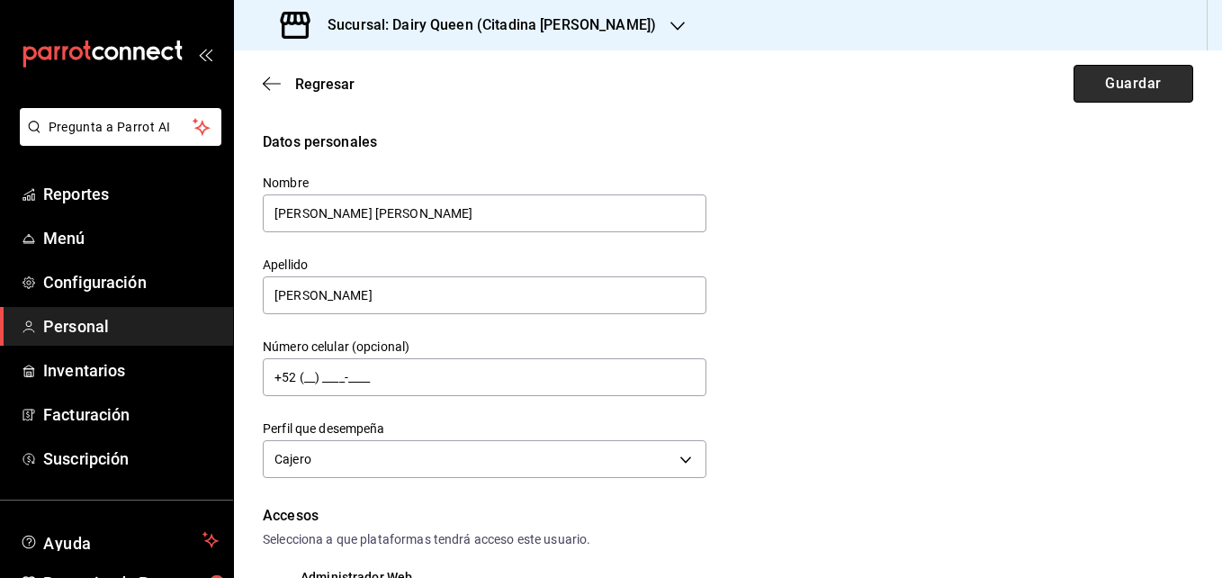
click at [1089, 86] on button "Guardar" at bounding box center [1134, 84] width 120 height 38
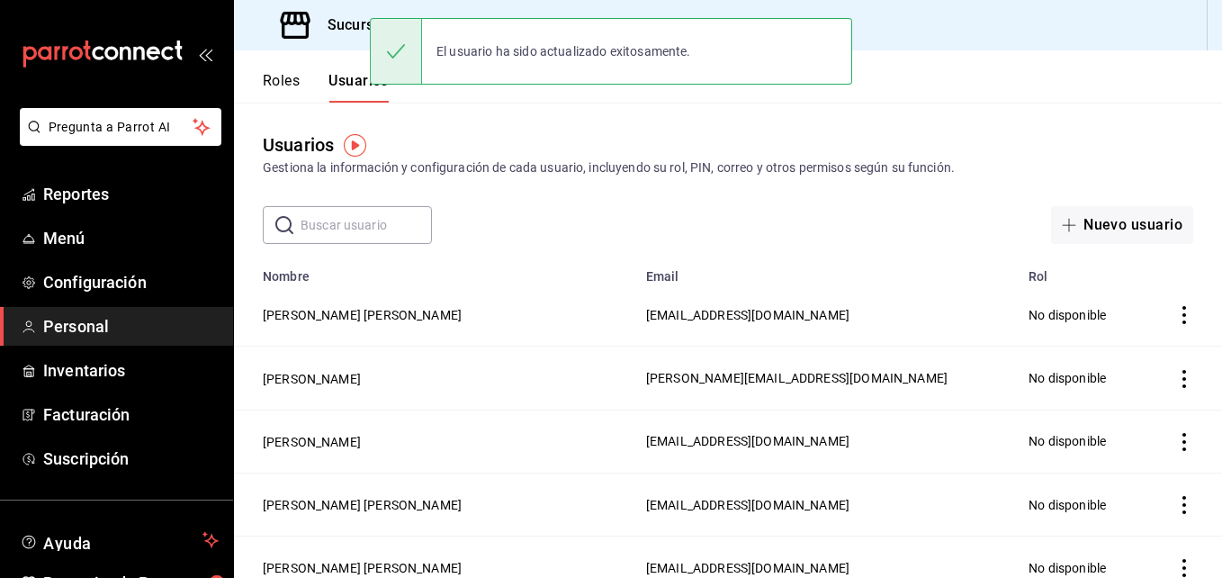
click at [328, 222] on input "text" at bounding box center [366, 225] width 131 height 36
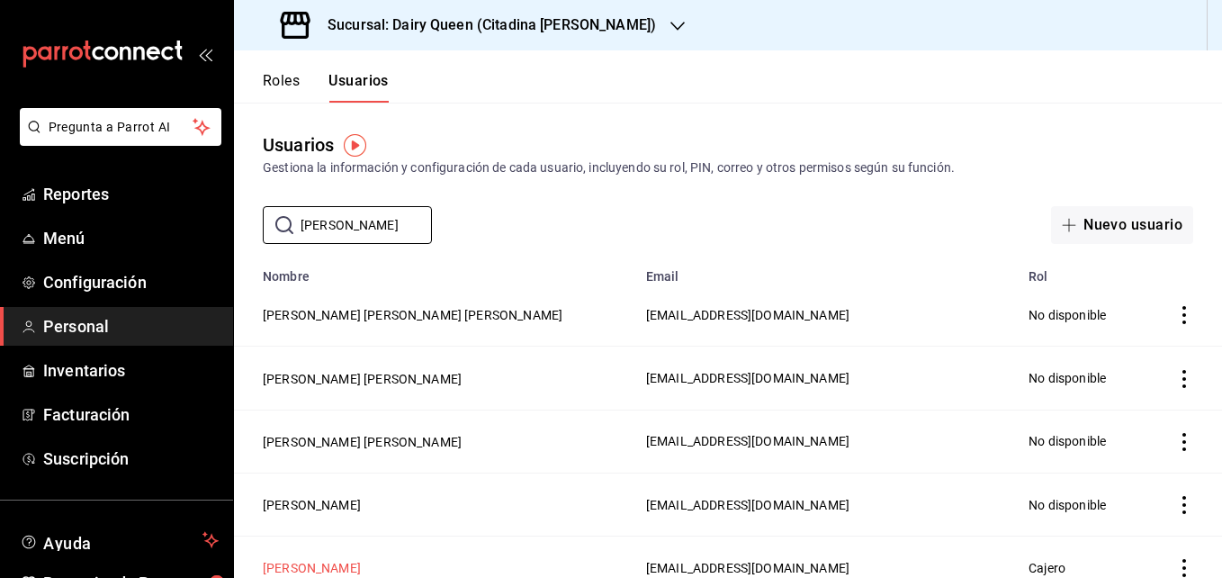
type input "Luis"
click at [312, 568] on button "Luis Guzmán" at bounding box center [312, 568] width 98 height 18
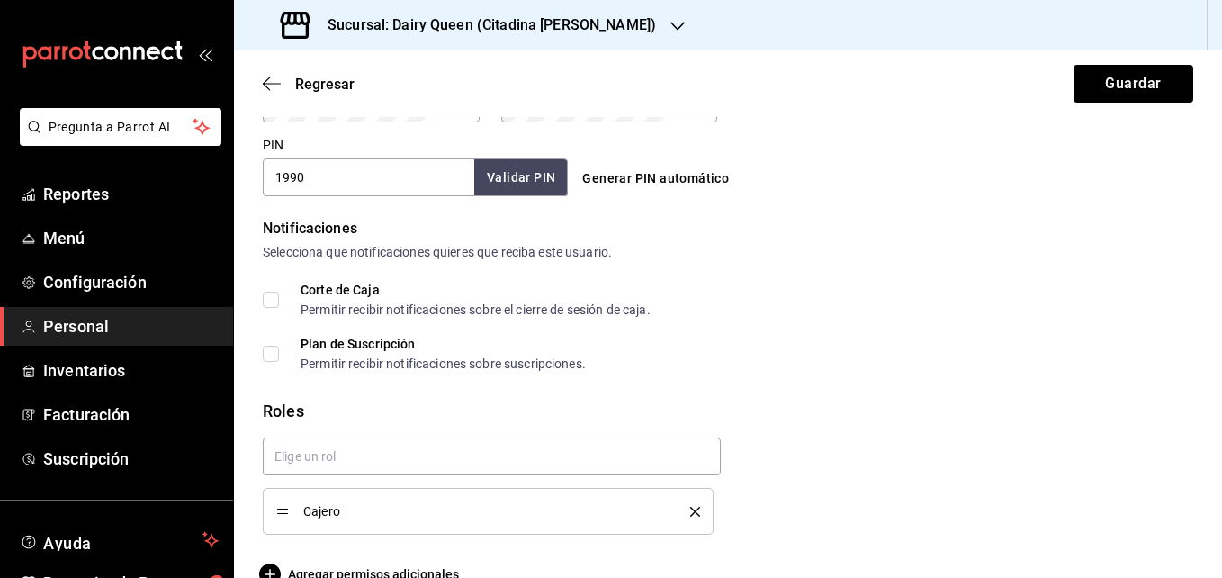
scroll to position [866, 0]
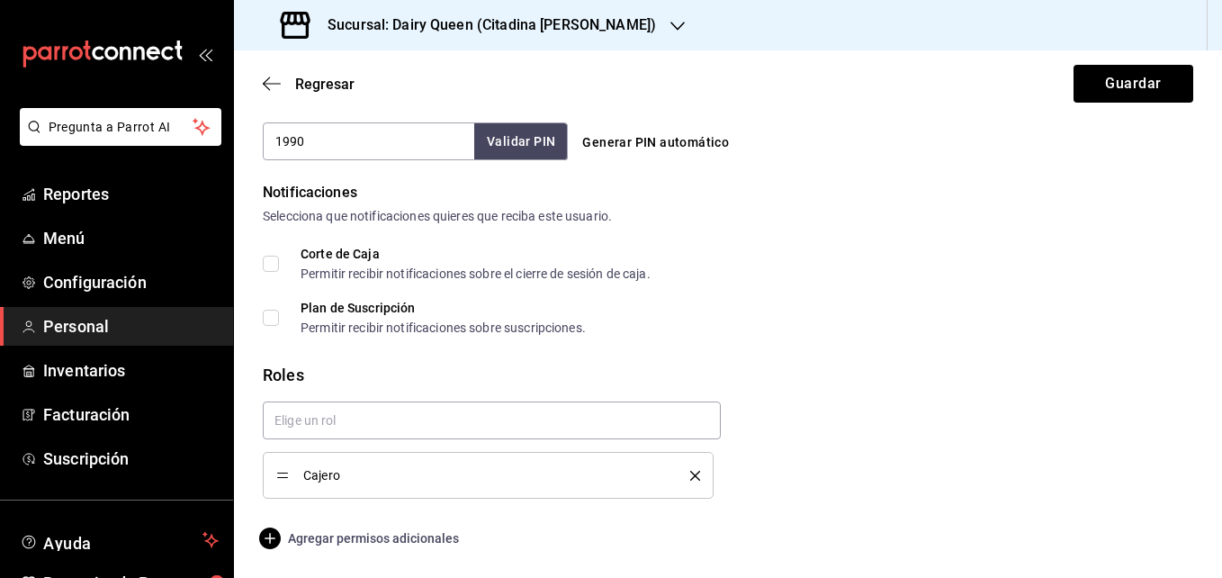
click at [374, 541] on span "Agregar permisos adicionales" at bounding box center [361, 538] width 196 height 22
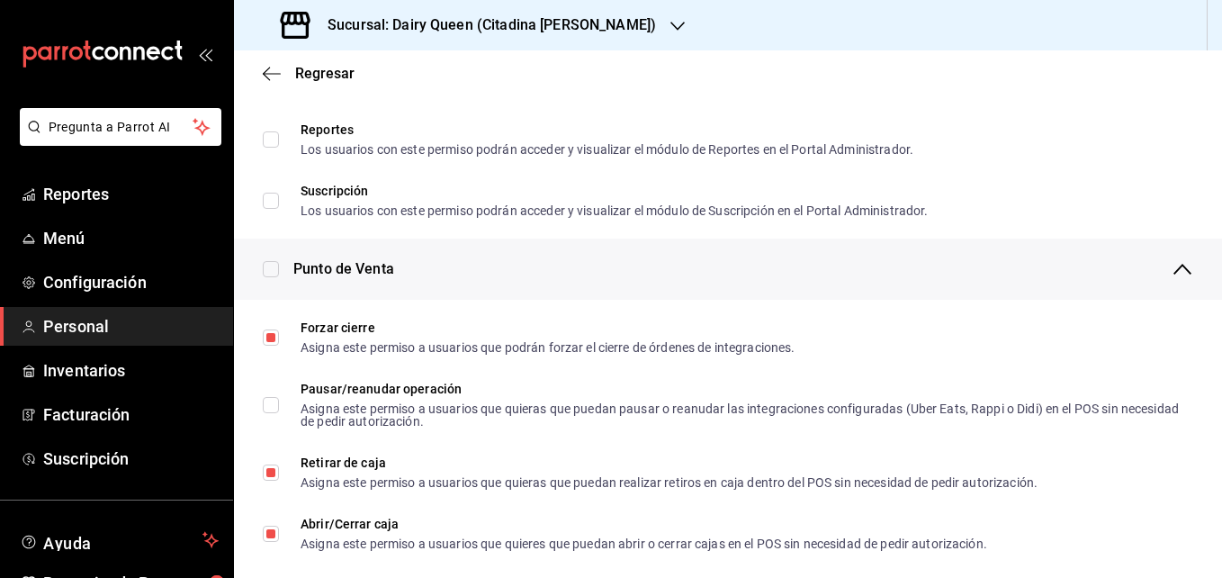
scroll to position [1131, 0]
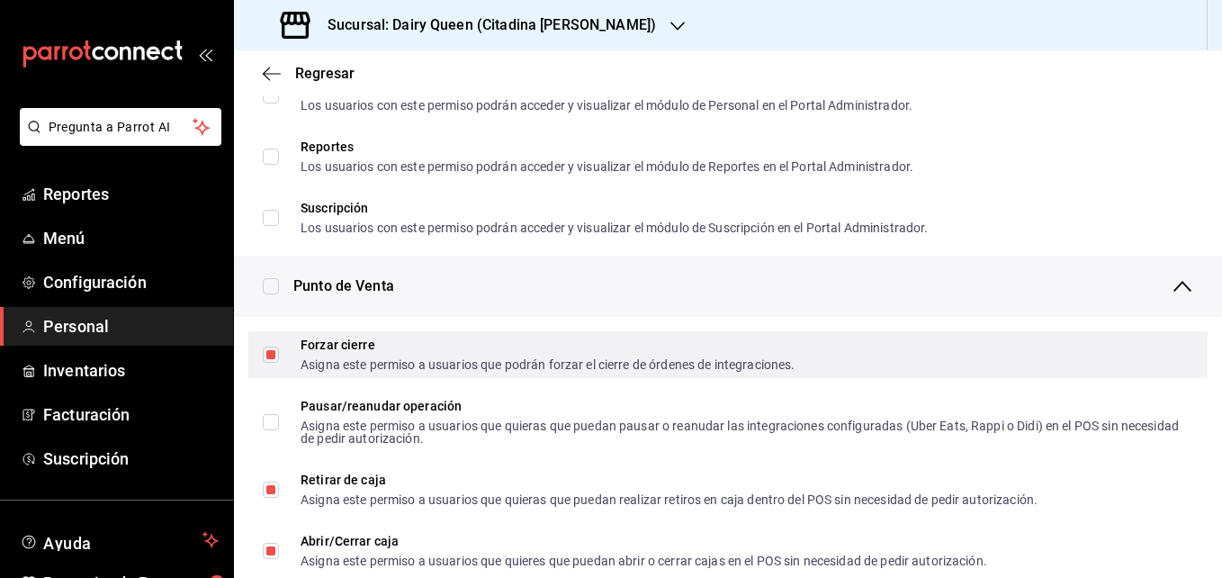
click at [271, 352] on input "Forzar cierre Asigna este permiso a usuarios que podrán forzar el cierre de órd…" at bounding box center [271, 355] width 16 height 16
checkbox input "false"
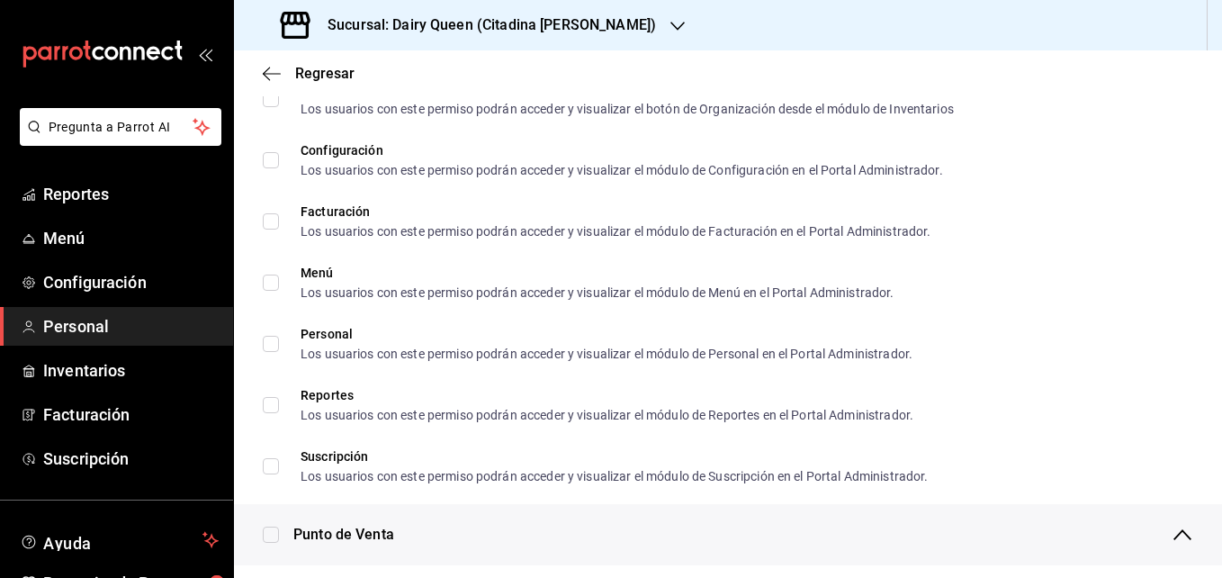
scroll to position [0, 0]
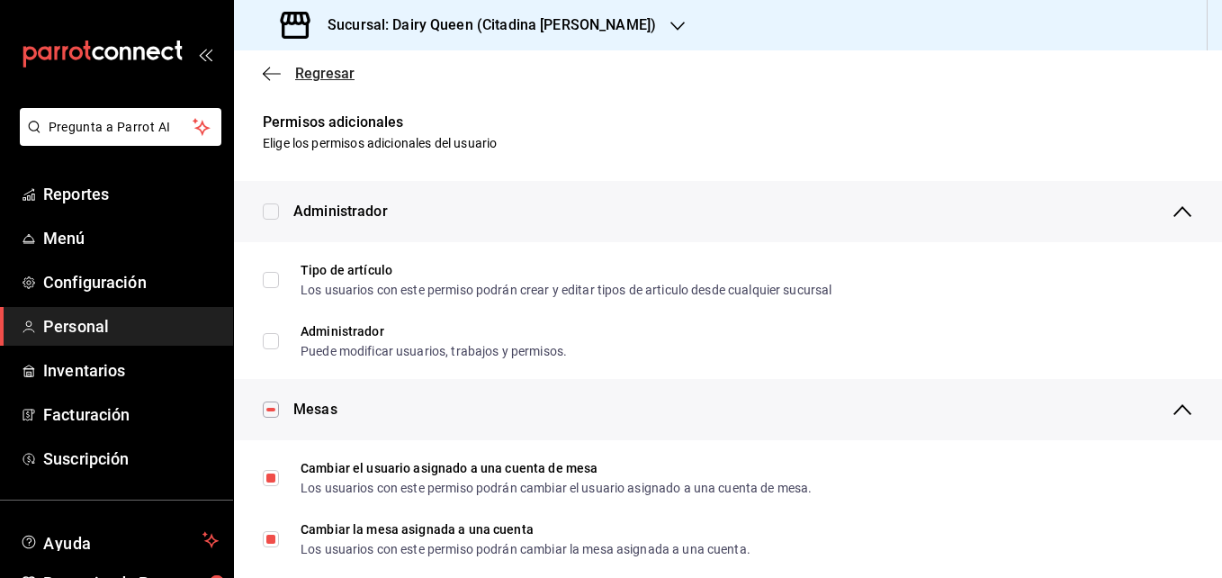
click at [269, 74] on icon "button" at bounding box center [272, 73] width 18 height 1
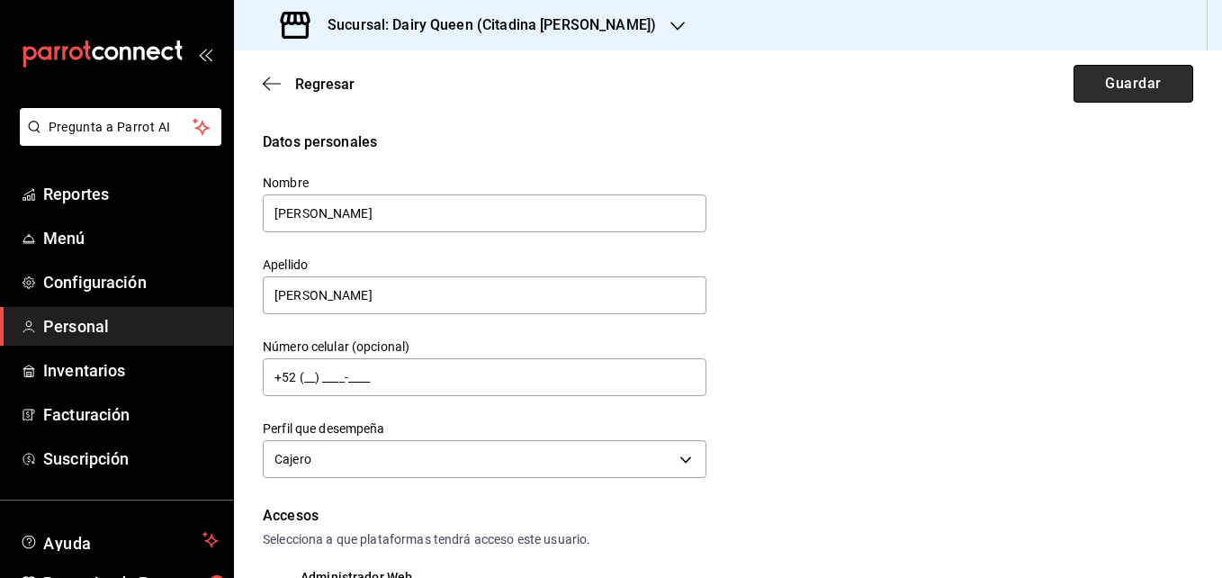
click at [1116, 80] on button "Guardar" at bounding box center [1134, 84] width 120 height 38
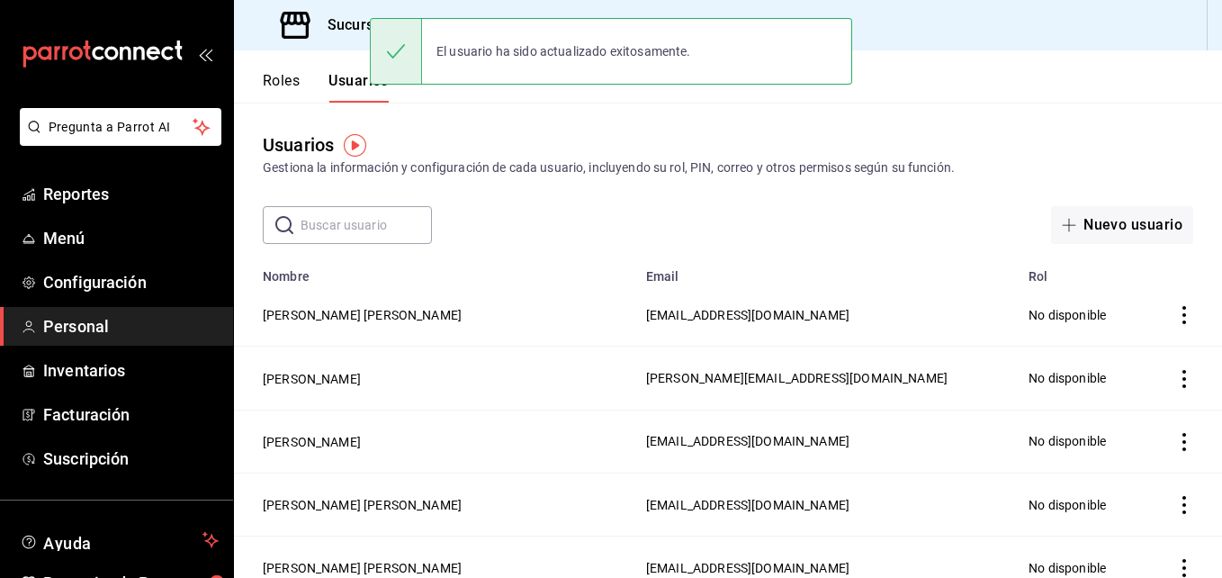
click at [317, 227] on input "text" at bounding box center [366, 225] width 131 height 36
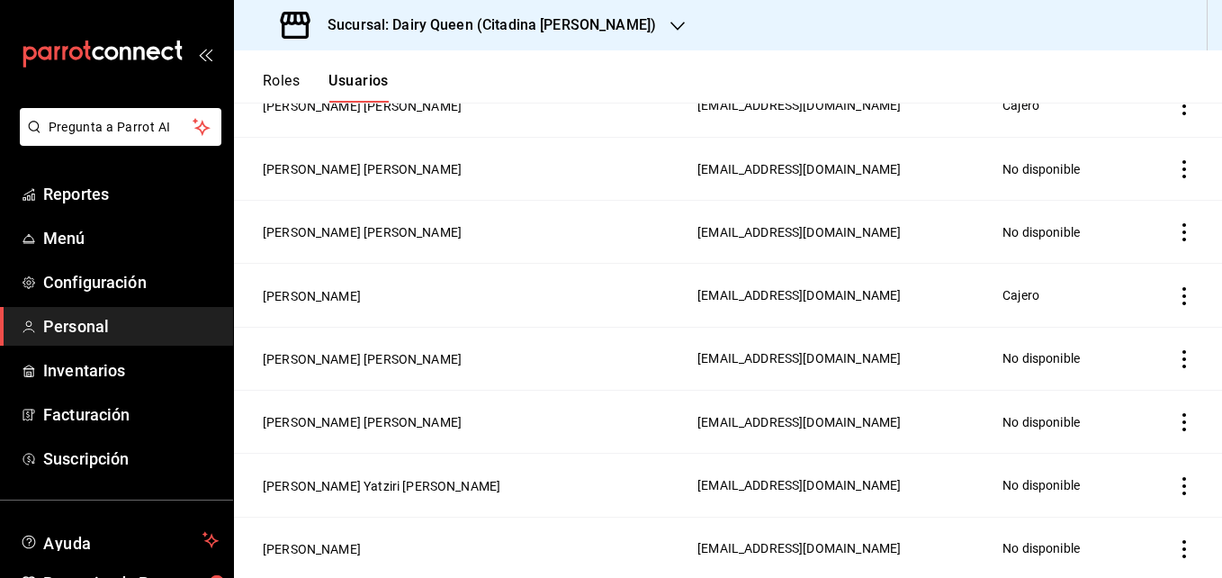
scroll to position [956, 0]
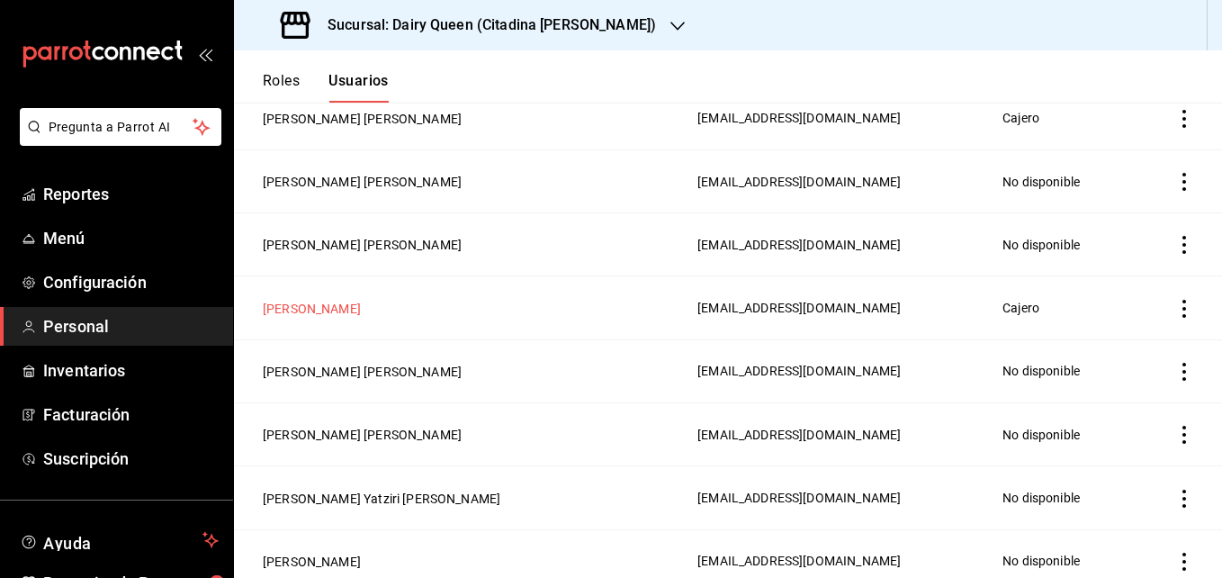
type input "Brayan"
click at [320, 300] on button "Roberto Avila" at bounding box center [312, 309] width 98 height 18
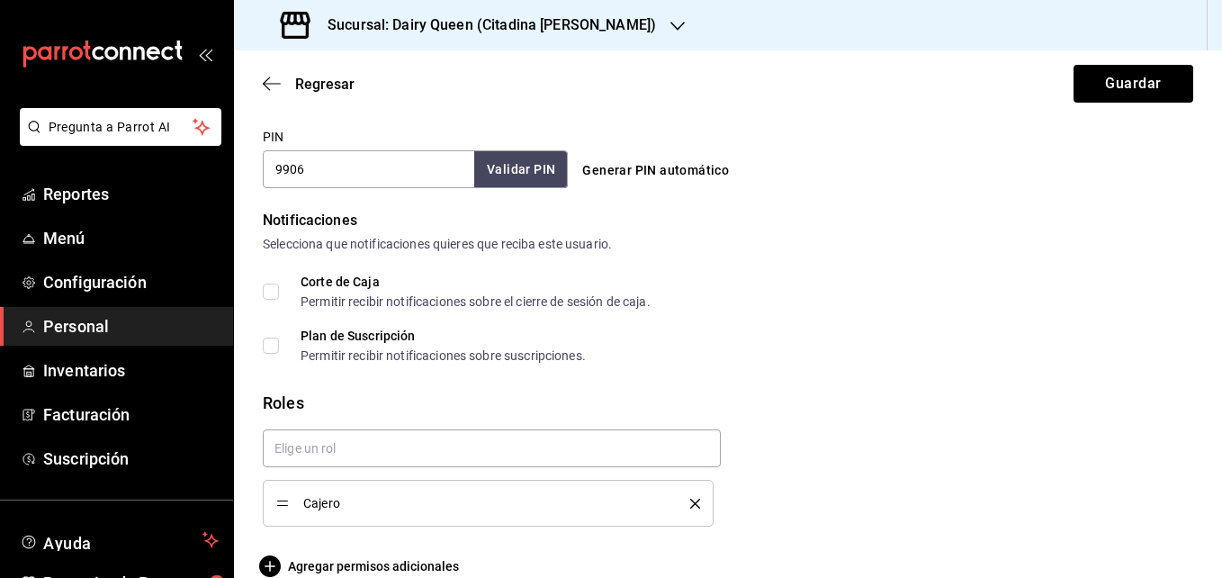
scroll to position [866, 0]
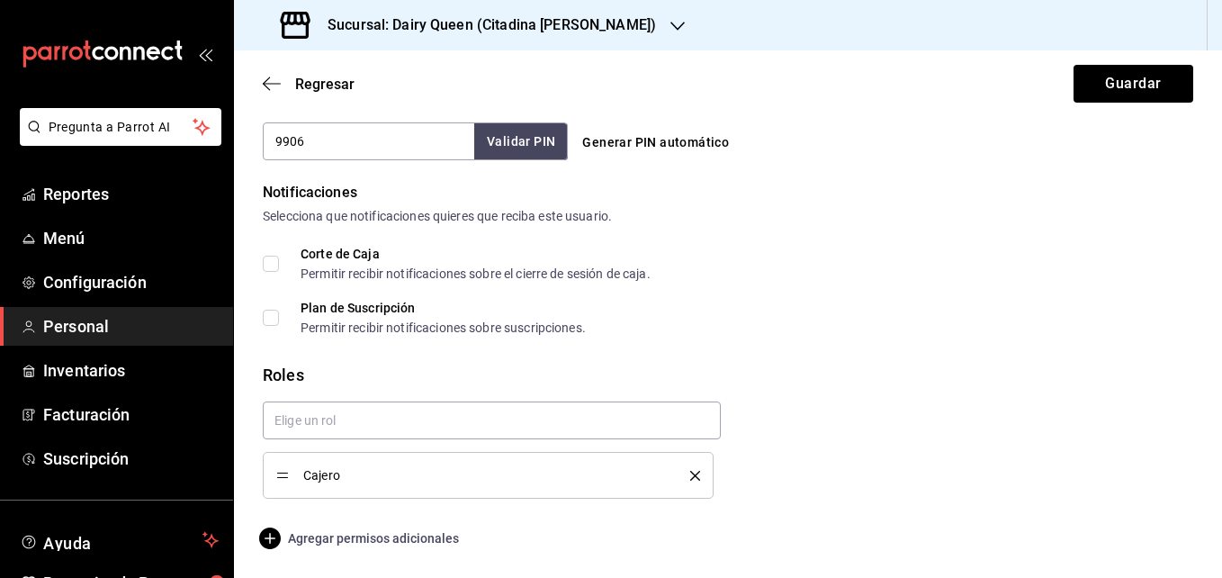
click at [376, 543] on span "Agregar permisos adicionales" at bounding box center [361, 538] width 196 height 22
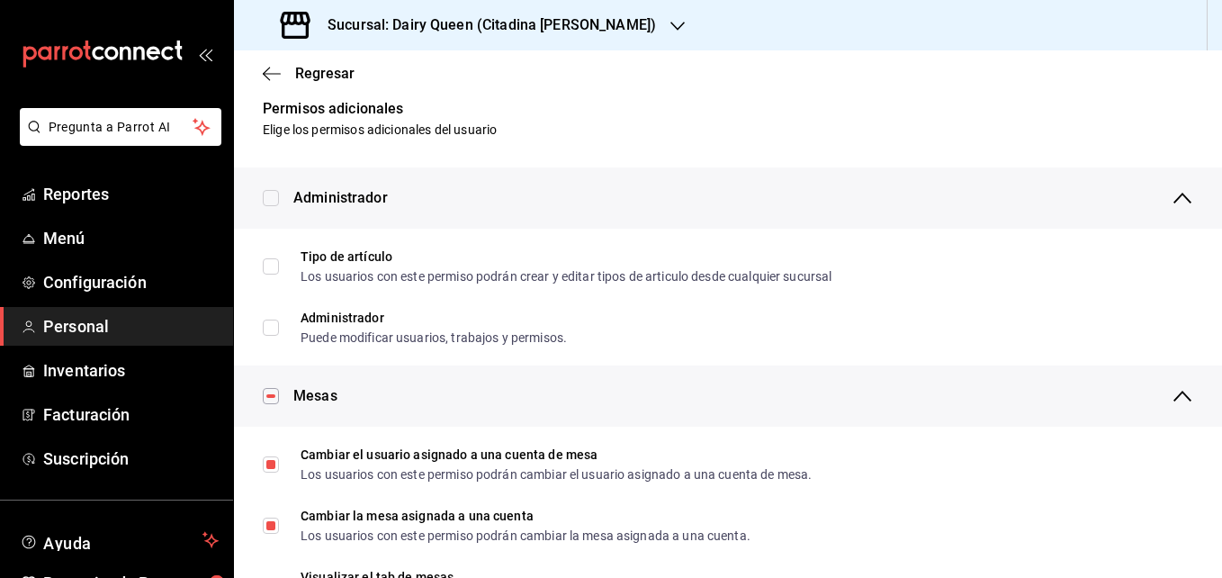
scroll to position [0, 0]
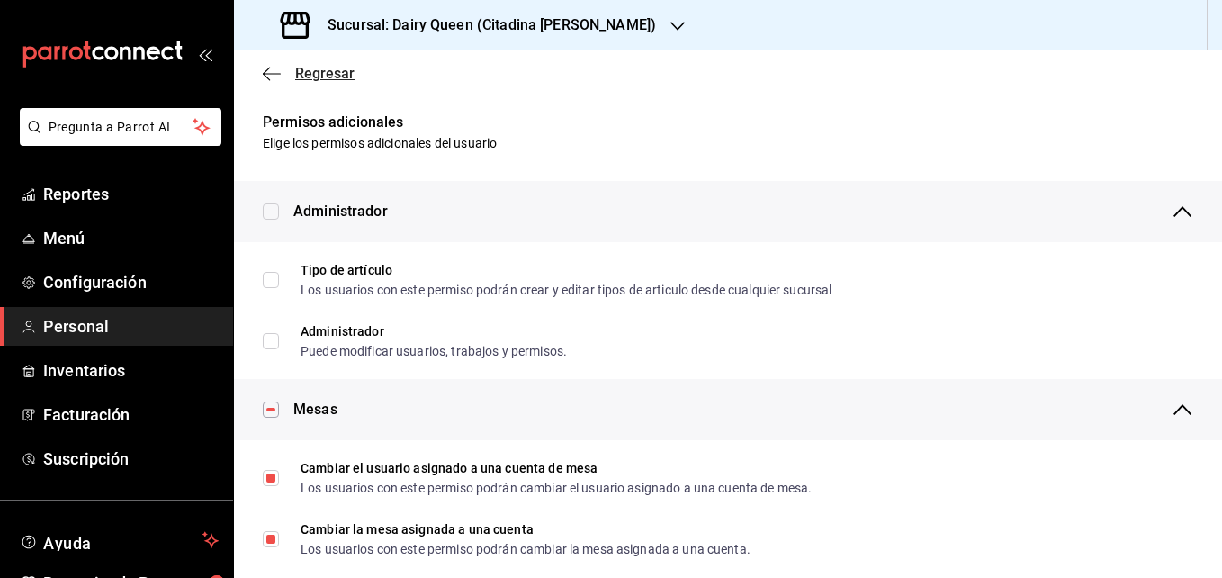
click at [282, 72] on span "Regresar" at bounding box center [309, 73] width 92 height 17
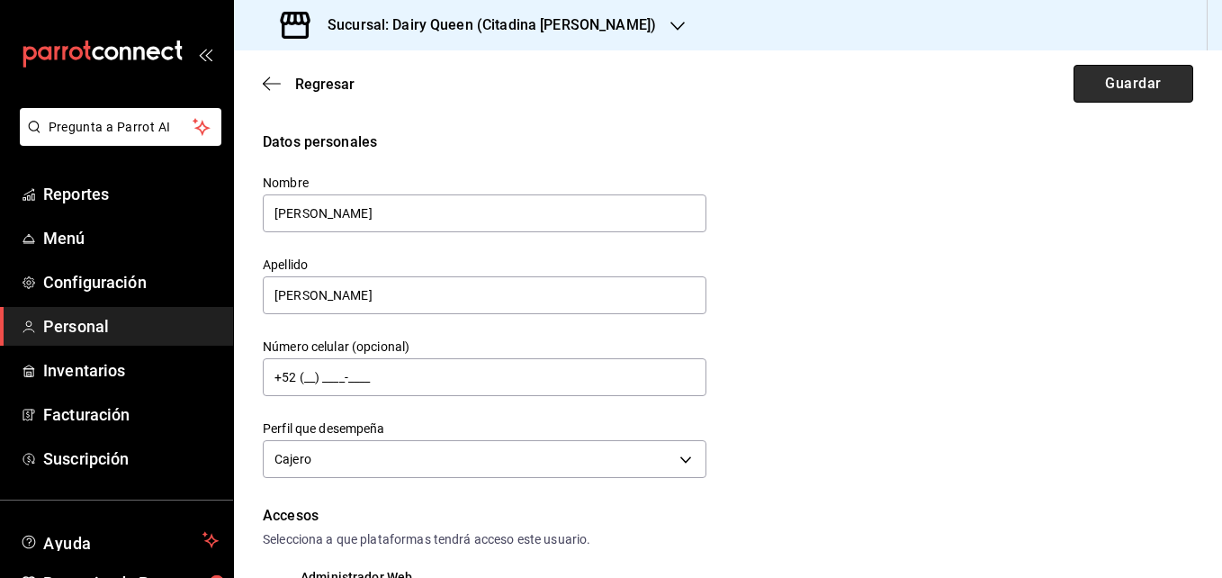
click at [1090, 76] on button "Guardar" at bounding box center [1134, 84] width 120 height 38
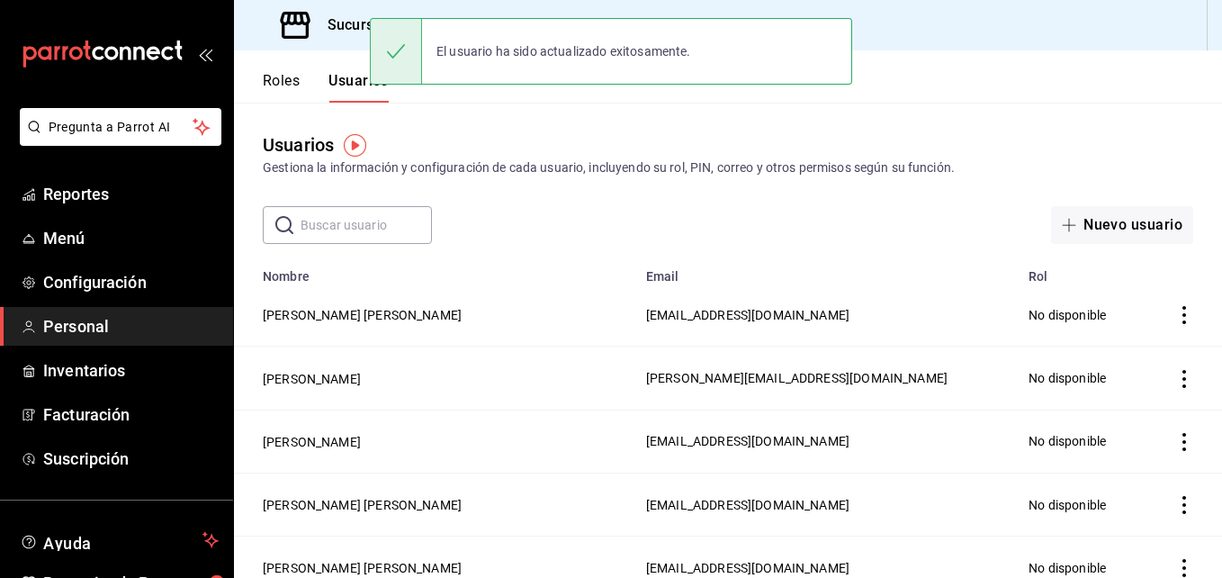
click at [315, 219] on input "text" at bounding box center [366, 225] width 131 height 36
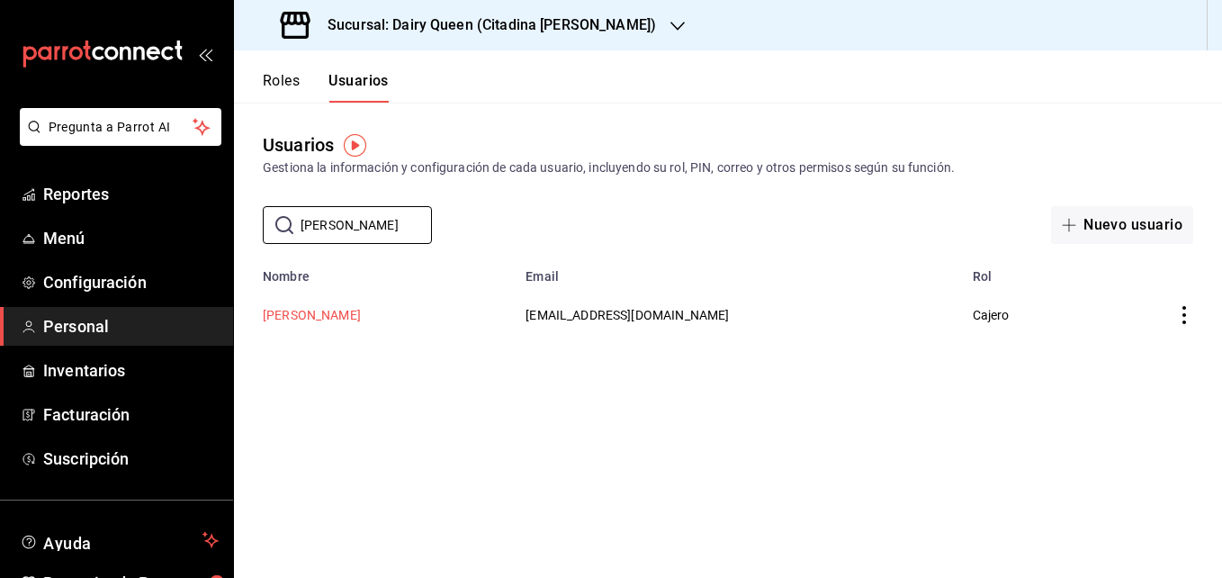
type input "Brayan Moreno"
click at [341, 314] on button "Brayan Moreno" at bounding box center [312, 315] width 98 height 18
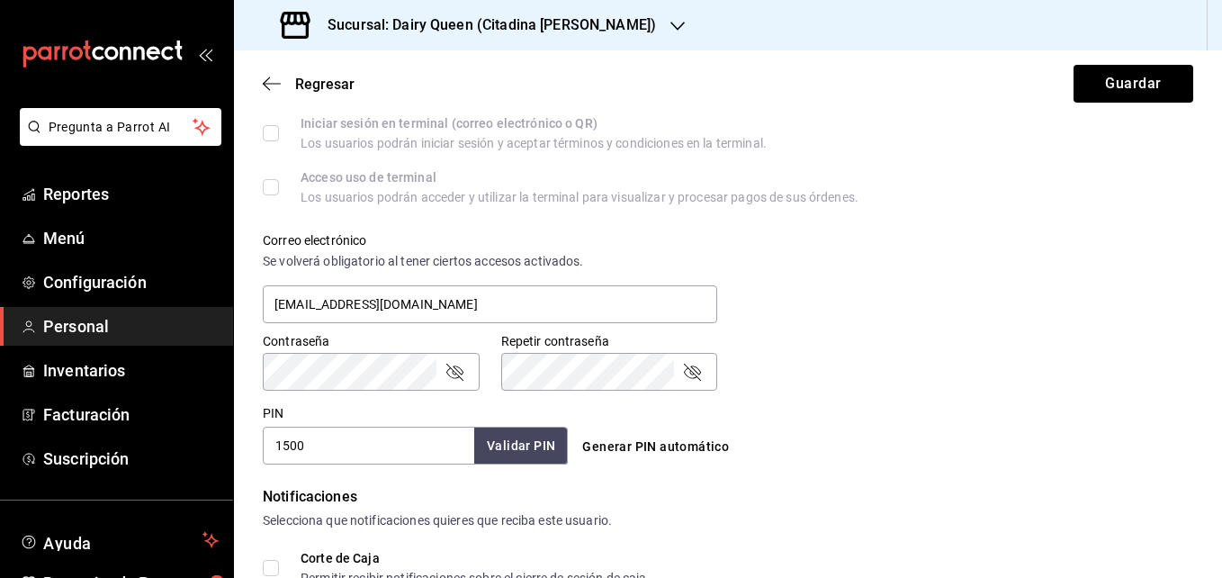
scroll to position [866, 0]
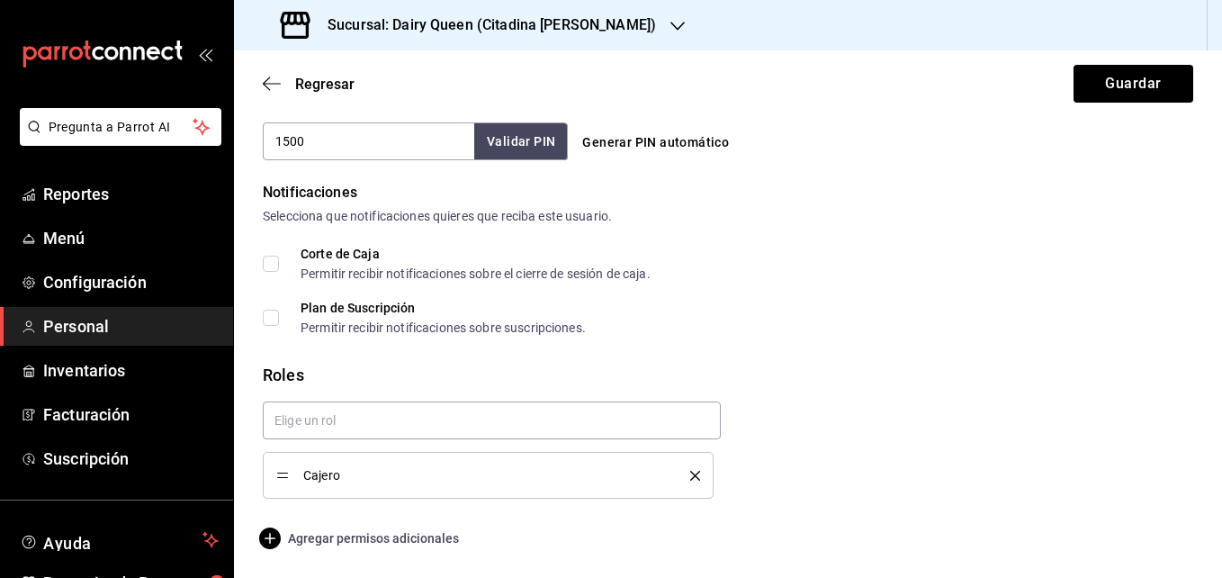
click at [362, 536] on span "Agregar permisos adicionales" at bounding box center [361, 538] width 196 height 22
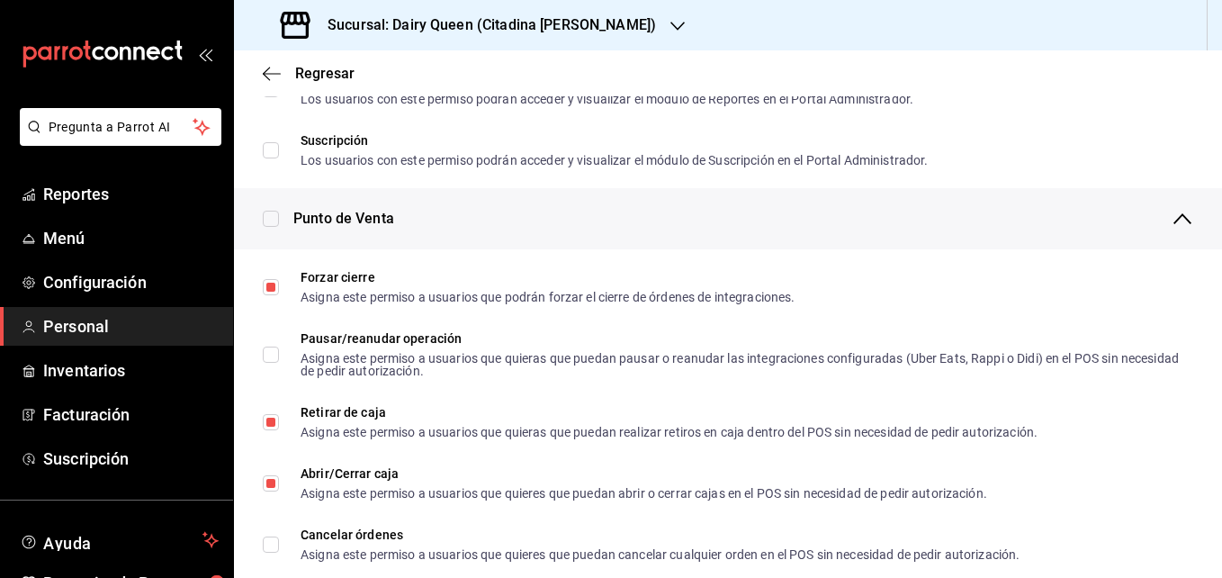
scroll to position [1266, 0]
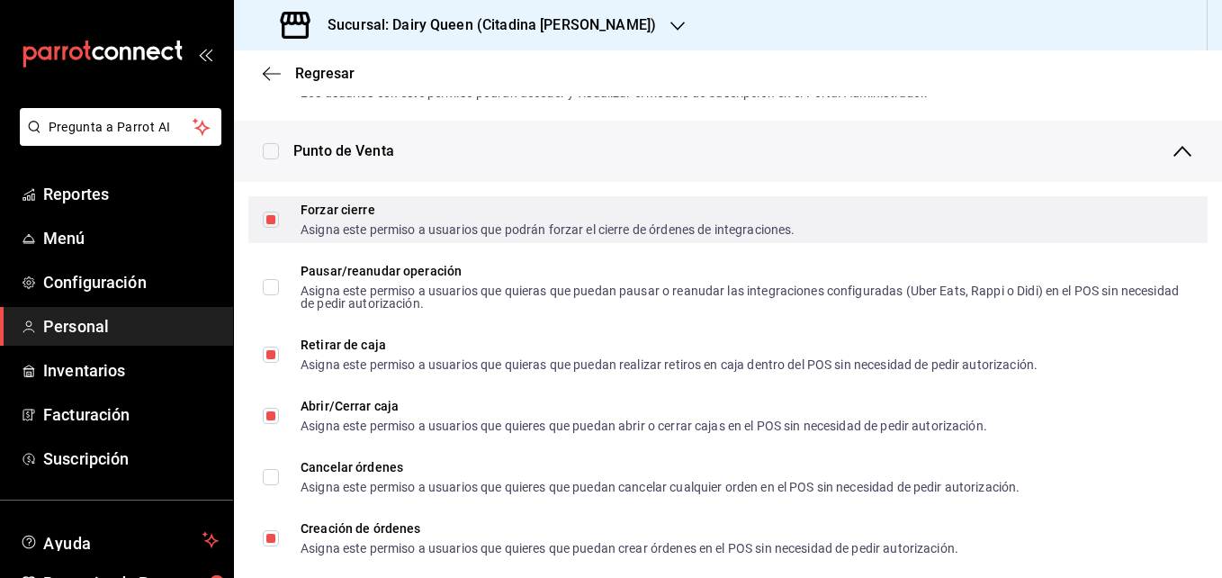
click at [271, 220] on input "Forzar cierre Asigna este permiso a usuarios que podrán forzar el cierre de órd…" at bounding box center [271, 220] width 16 height 16
checkbox input "false"
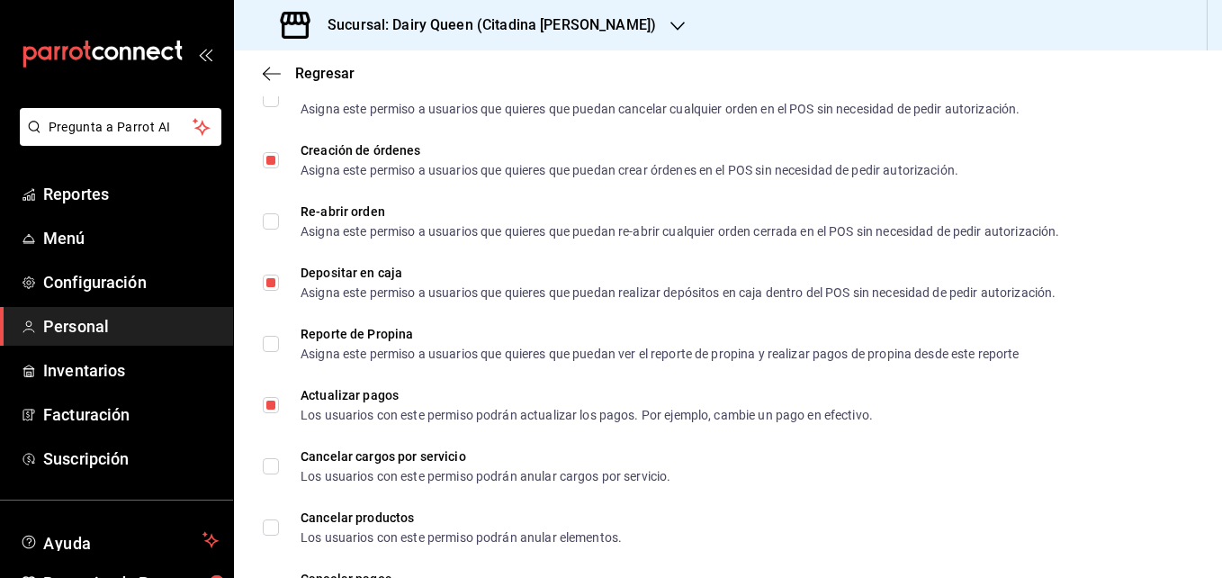
scroll to position [0, 0]
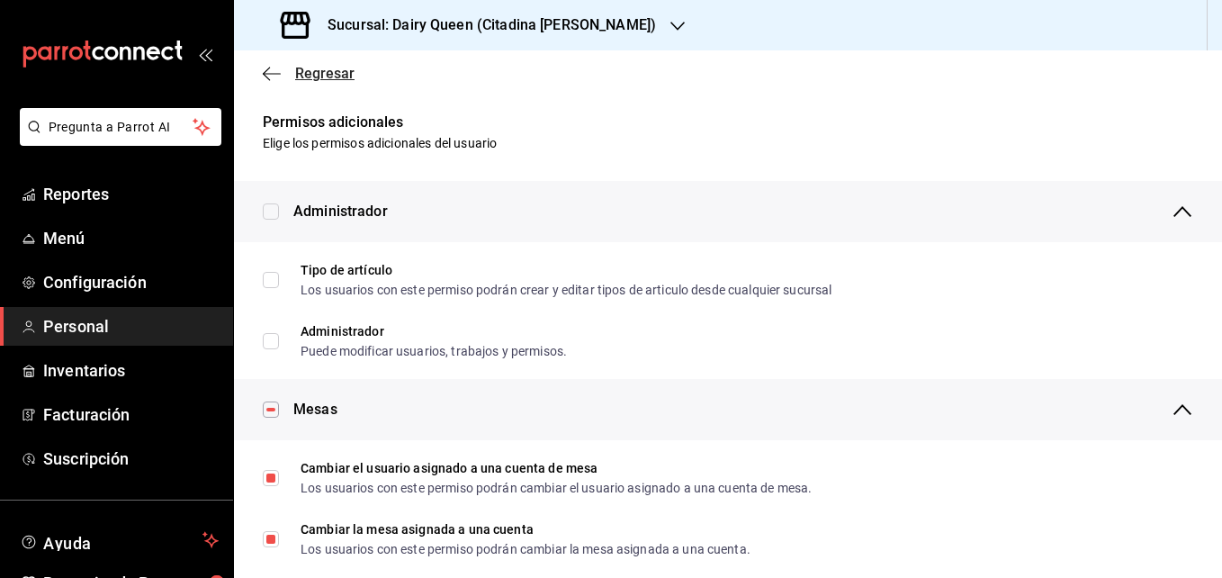
click at [266, 70] on icon "button" at bounding box center [272, 74] width 18 height 16
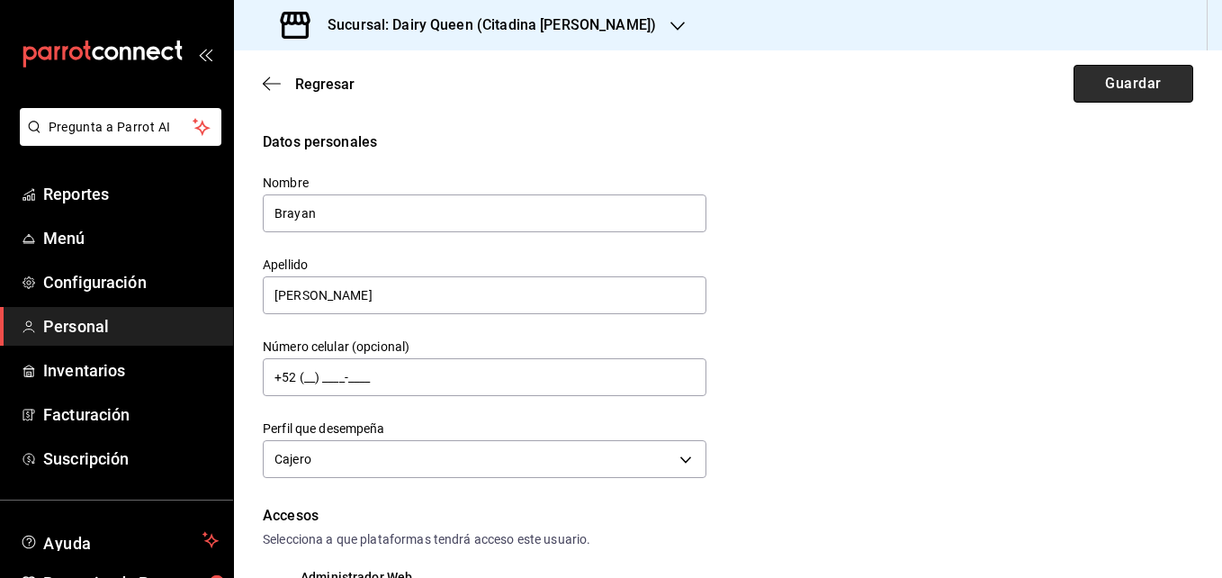
click at [1111, 89] on button "Guardar" at bounding box center [1134, 84] width 120 height 38
